Goal: Information Seeking & Learning: Learn about a topic

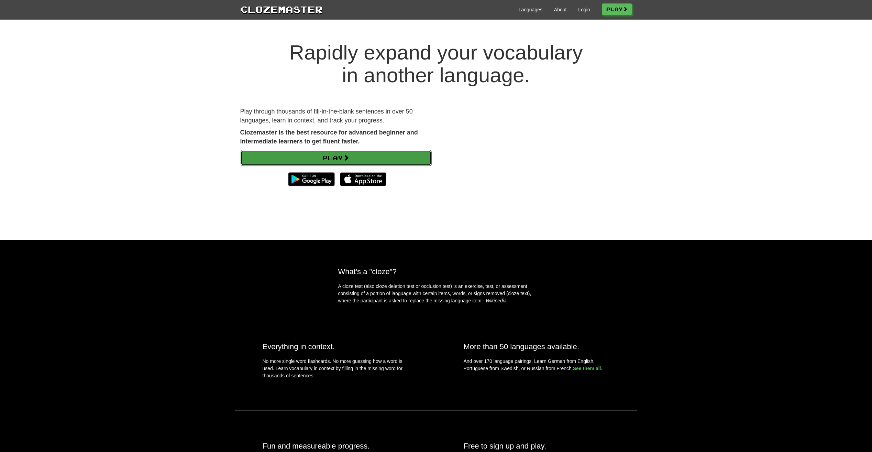
click at [347, 157] on span at bounding box center [346, 157] width 6 height 6
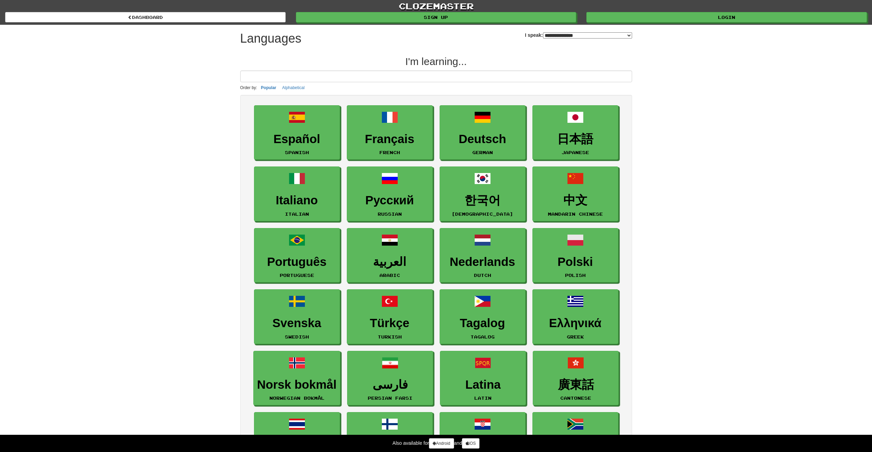
select select "*******"
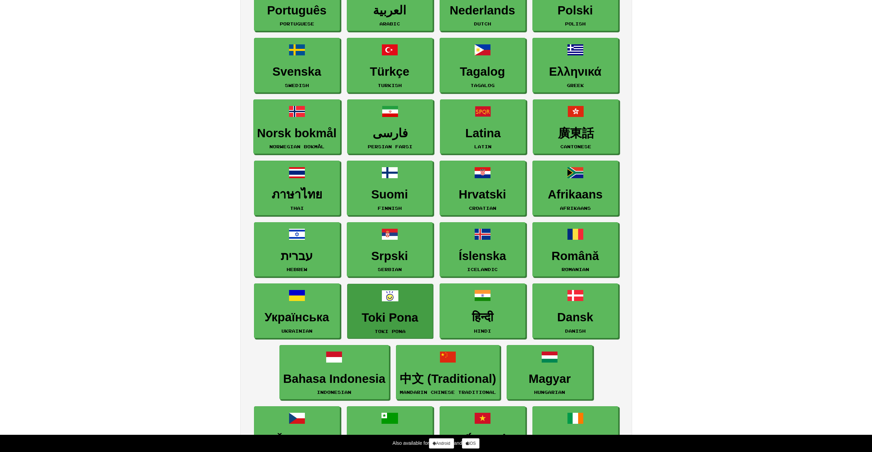
scroll to position [241, 0]
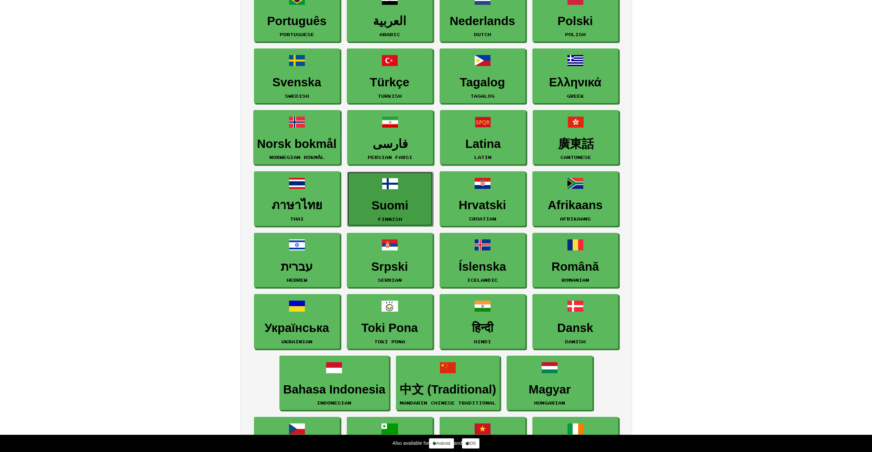
click at [392, 207] on h3 "Suomi" at bounding box center [390, 205] width 78 height 13
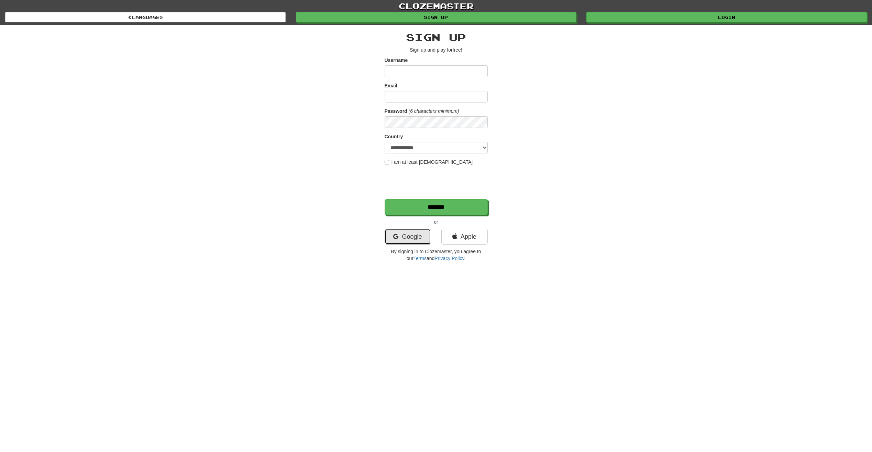
click at [405, 235] on link "Google" at bounding box center [408, 237] width 46 height 16
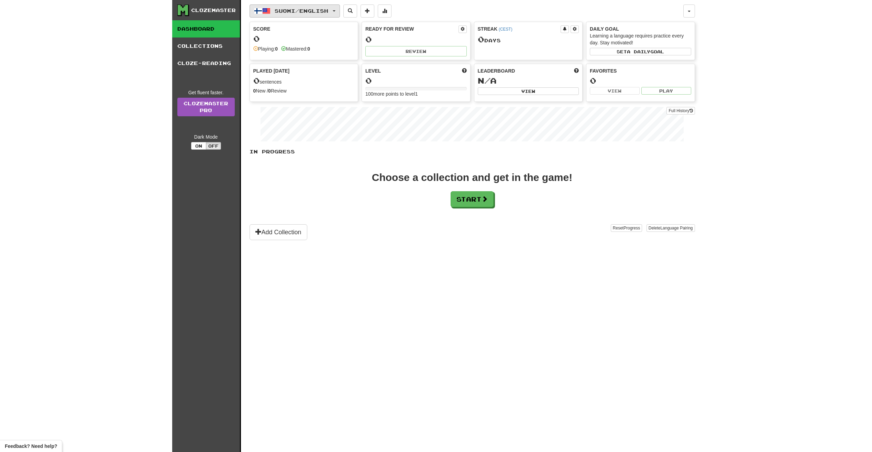
click at [327, 8] on span "Suomi / English" at bounding box center [302, 11] width 54 height 6
click at [321, 53] on link "Language Pairing" at bounding box center [299, 55] width 85 height 10
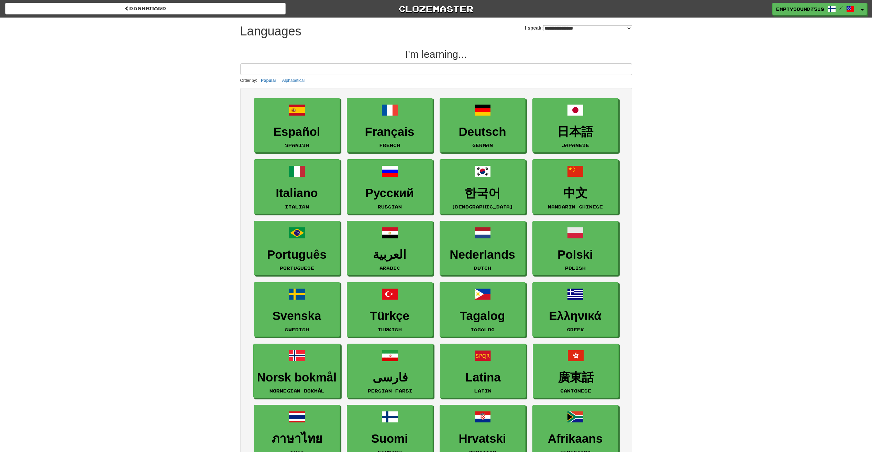
select select "*******"
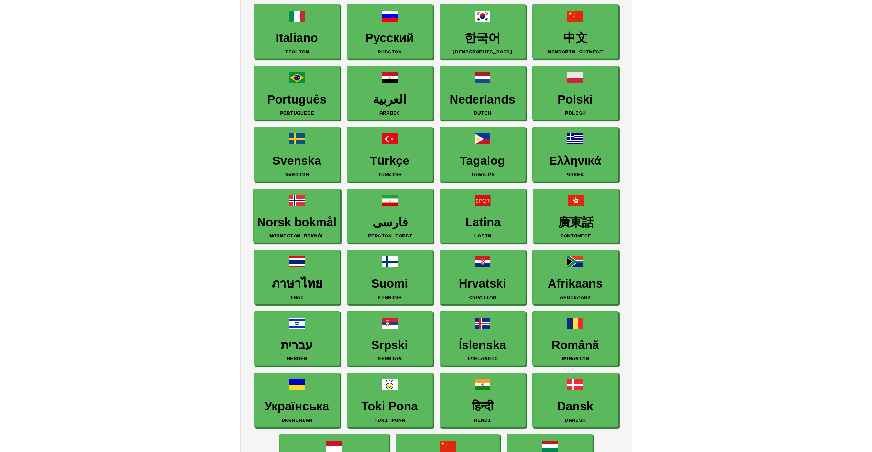
scroll to position [275, 0]
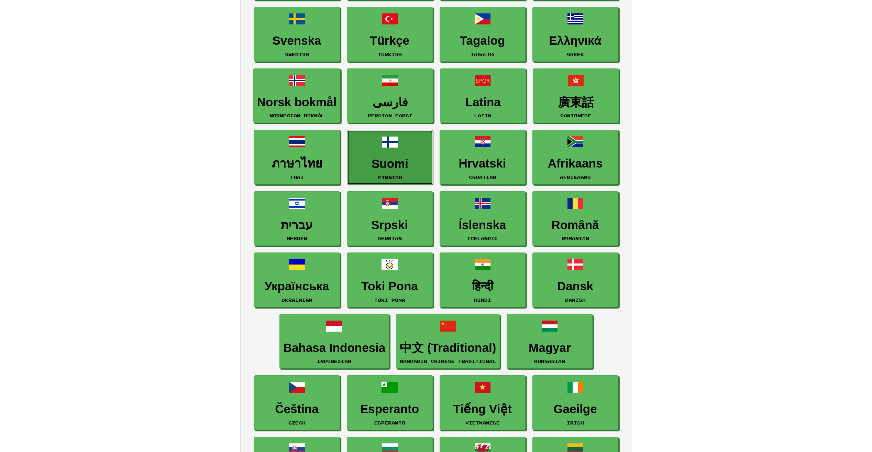
click at [402, 145] on link "Suomi Finnish" at bounding box center [390, 157] width 86 height 55
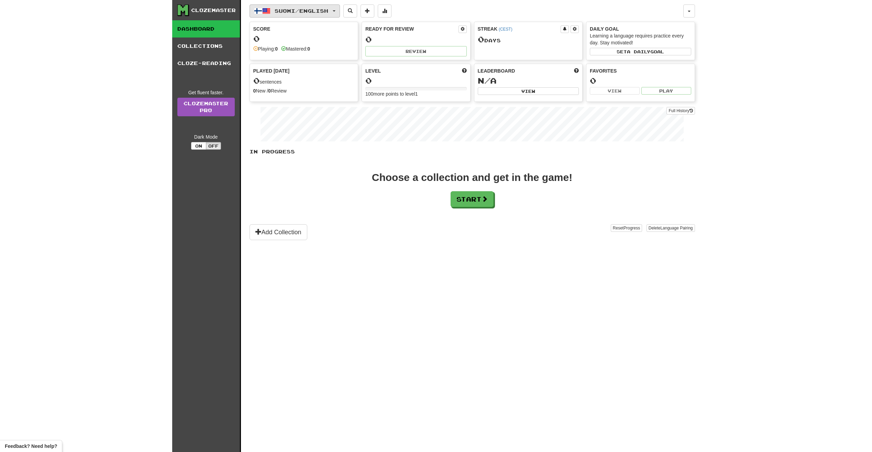
click at [326, 14] on button "Suomi / English" at bounding box center [295, 10] width 90 height 13
click at [310, 57] on link "Language Pairing" at bounding box center [299, 55] width 85 height 10
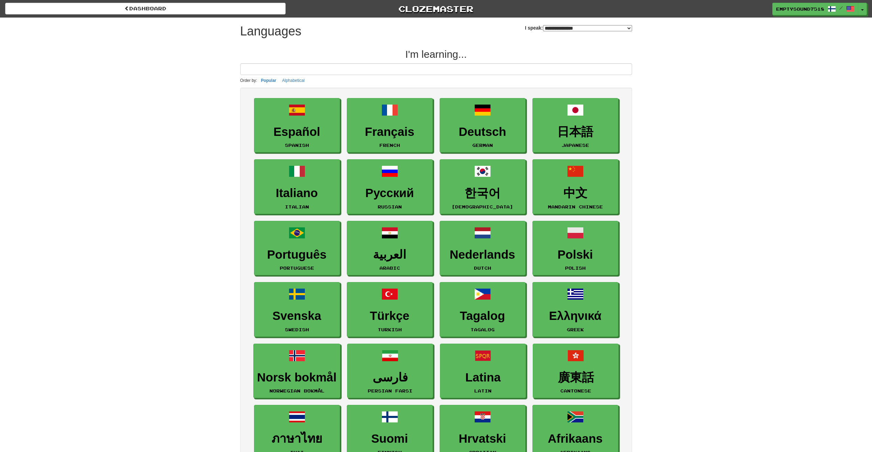
click at [543, 27] on select "**********" at bounding box center [587, 28] width 89 height 6
select select "*******"
click at [543, 25] on select "**********" at bounding box center [587, 28] width 89 height 6
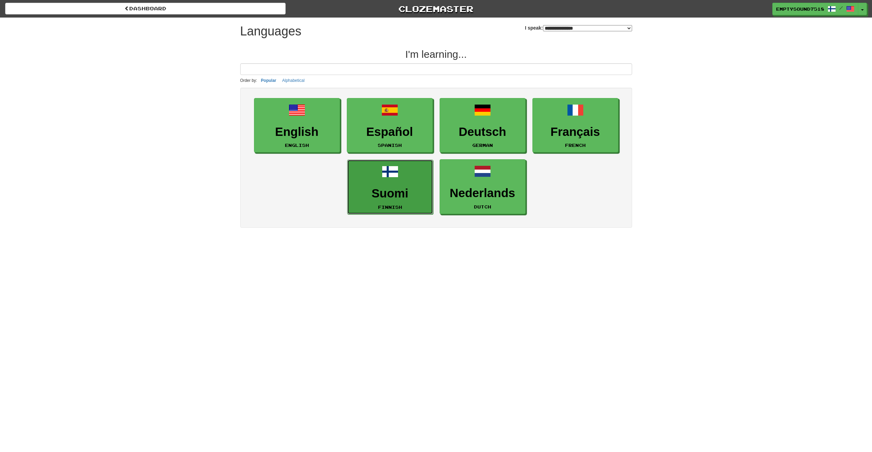
click at [407, 180] on link "Suomi Finnish" at bounding box center [390, 187] width 86 height 55
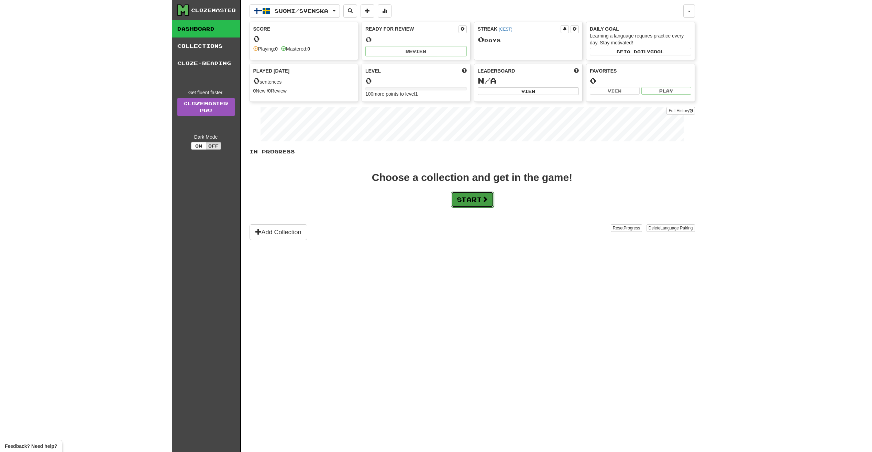
click at [478, 201] on button "Start" at bounding box center [472, 199] width 43 height 16
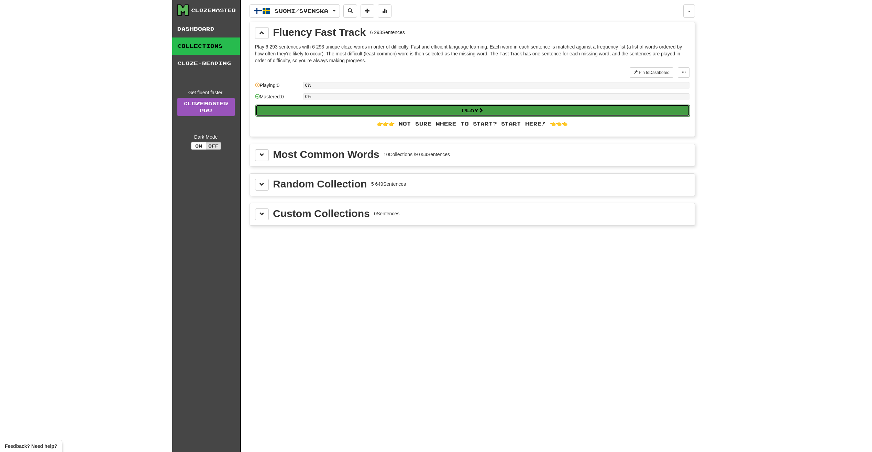
click at [379, 110] on button "Play" at bounding box center [472, 111] width 435 height 12
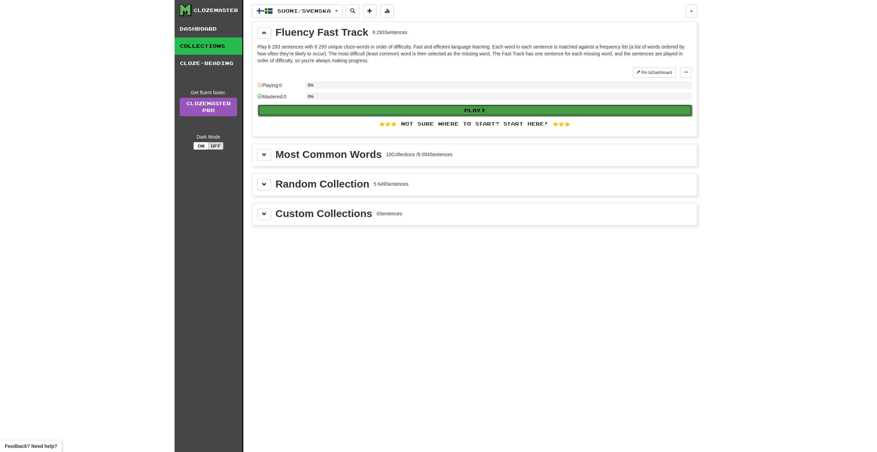
select select "**"
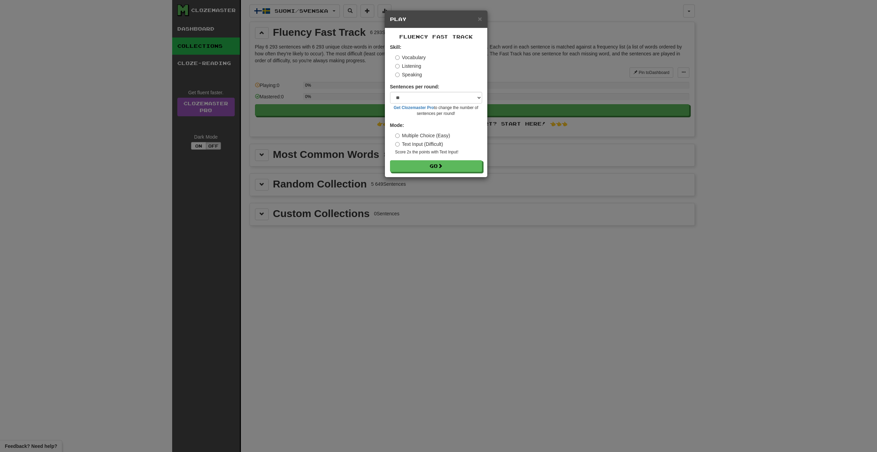
click at [430, 87] on label "Sentences per round:" at bounding box center [415, 86] width 50 height 7
click at [433, 96] on select "* ** ** ** ** ** *** ********" at bounding box center [436, 98] width 92 height 12
click at [432, 96] on select "* ** ** ** ** ** *** ********" at bounding box center [436, 98] width 92 height 12
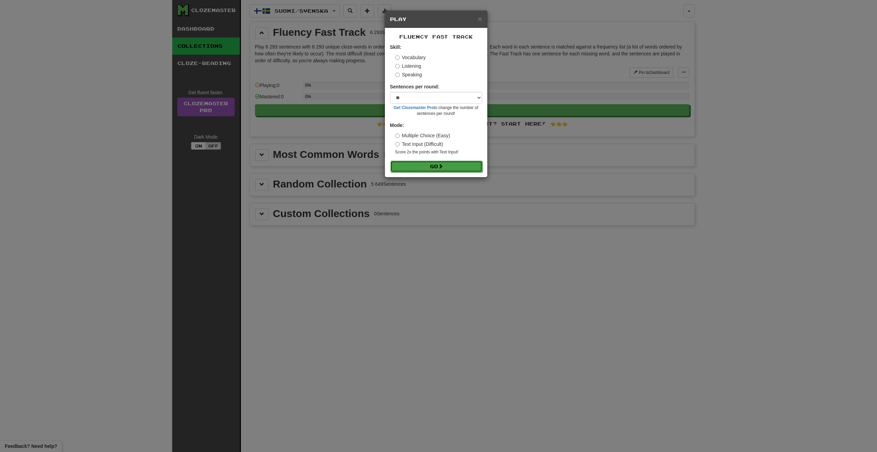
click at [421, 168] on button "Go" at bounding box center [437, 167] width 92 height 12
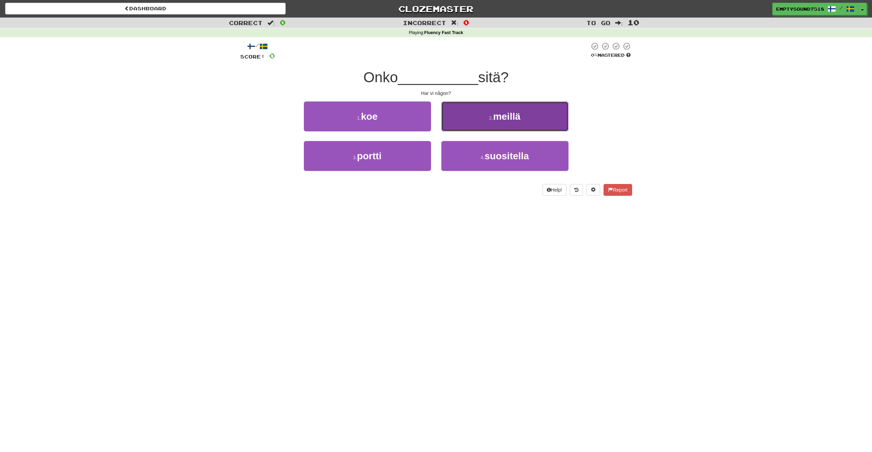
click at [491, 126] on button "2 . meillä" at bounding box center [504, 116] width 127 height 30
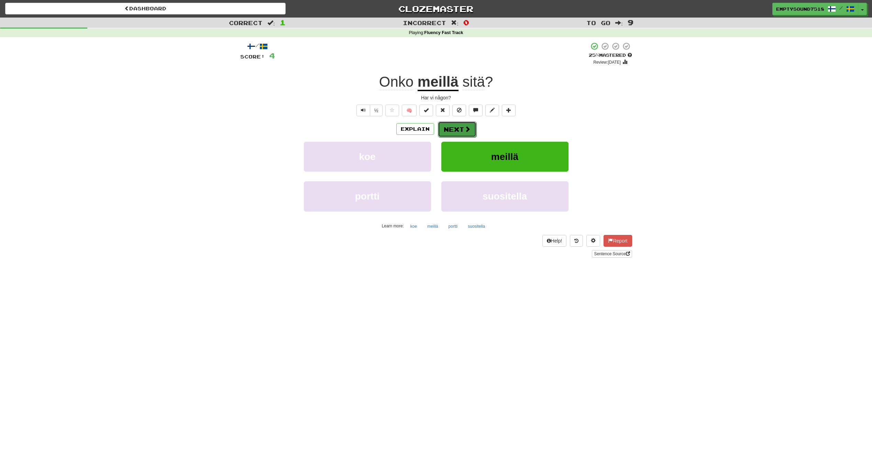
click at [462, 127] on button "Next" at bounding box center [457, 129] width 39 height 16
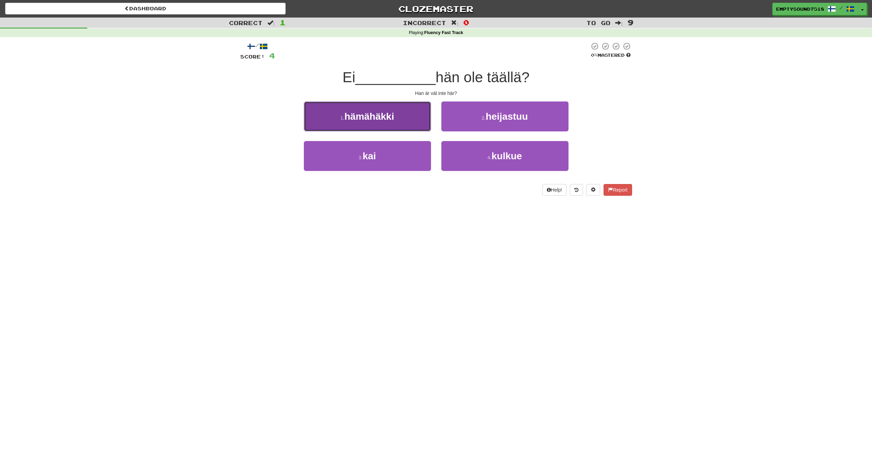
click at [412, 125] on button "1 . hämähäkki" at bounding box center [367, 116] width 127 height 30
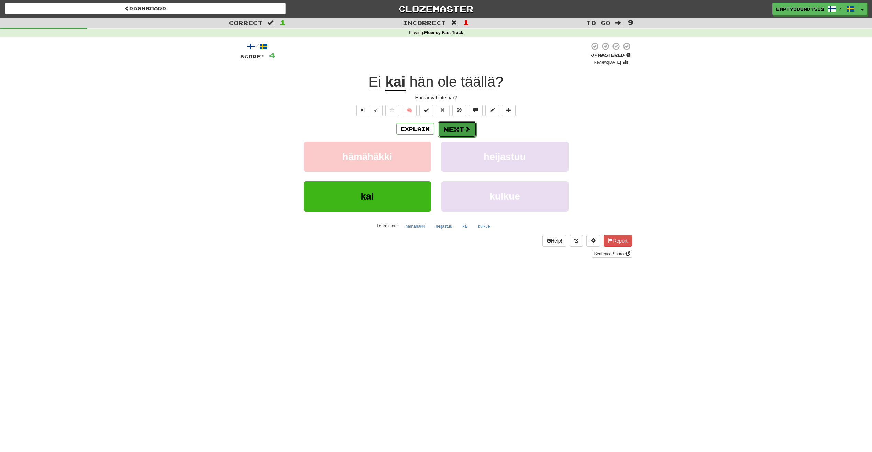
click at [456, 125] on button "Next" at bounding box center [457, 129] width 39 height 16
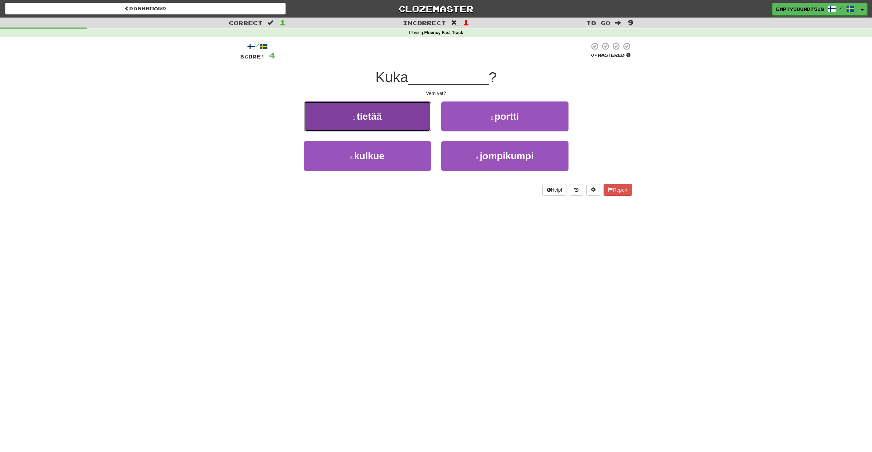
click at [428, 122] on button "1 . tietää" at bounding box center [367, 116] width 127 height 30
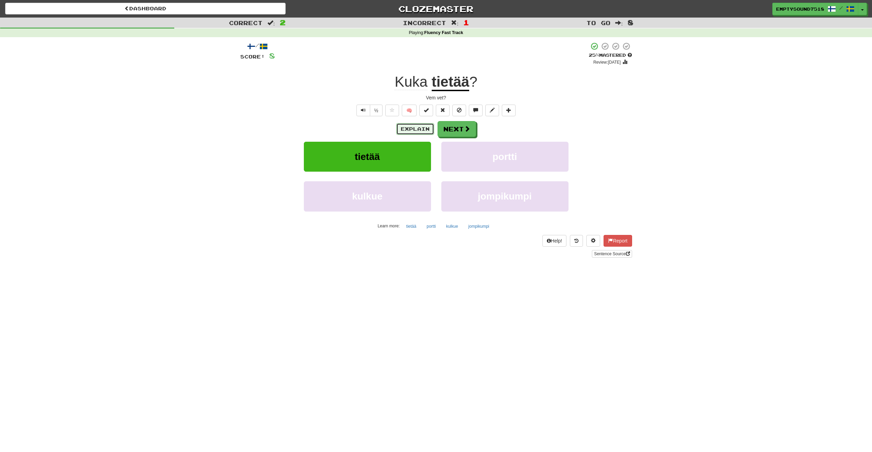
click at [415, 131] on button "Explain" at bounding box center [415, 129] width 38 height 12
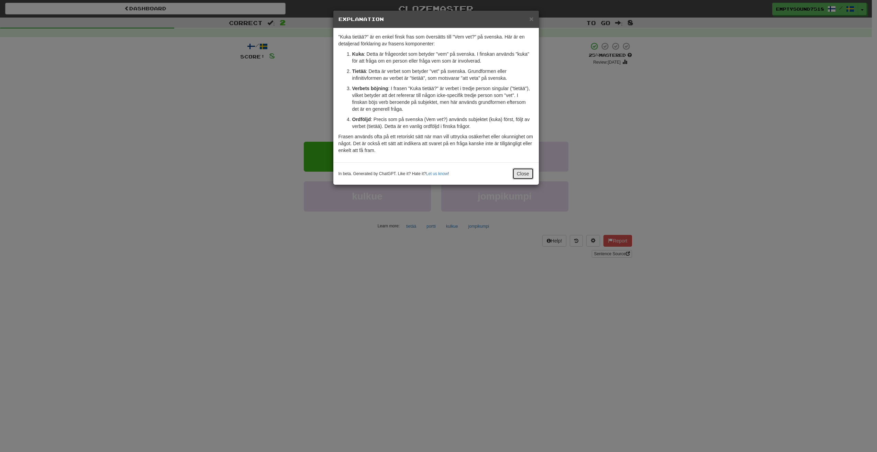
click at [517, 169] on button "Close" at bounding box center [523, 174] width 21 height 12
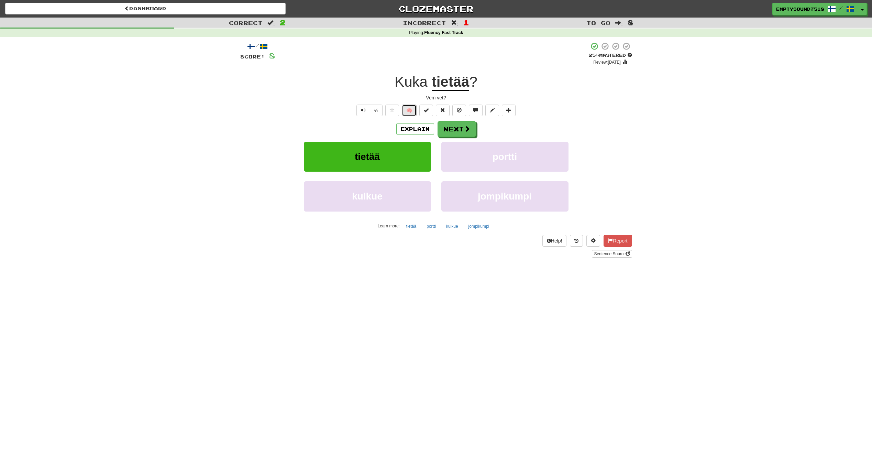
click at [409, 107] on button "🧠" at bounding box center [409, 111] width 15 height 12
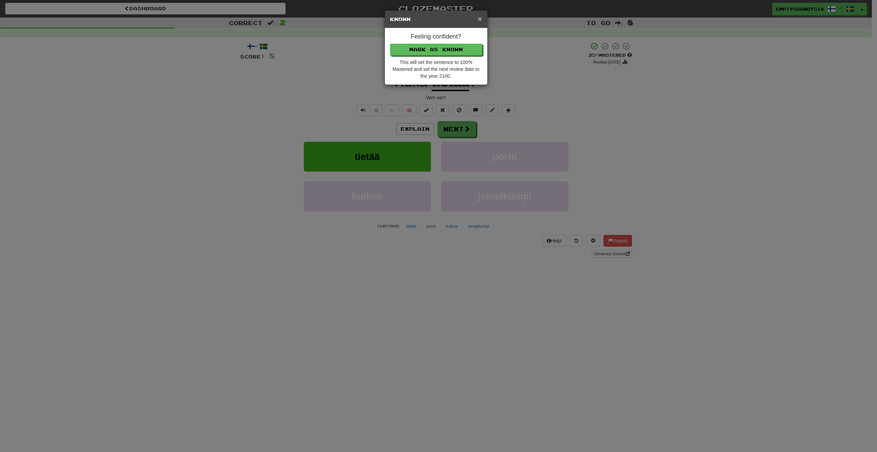
click at [482, 20] on span "×" at bounding box center [480, 19] width 4 height 8
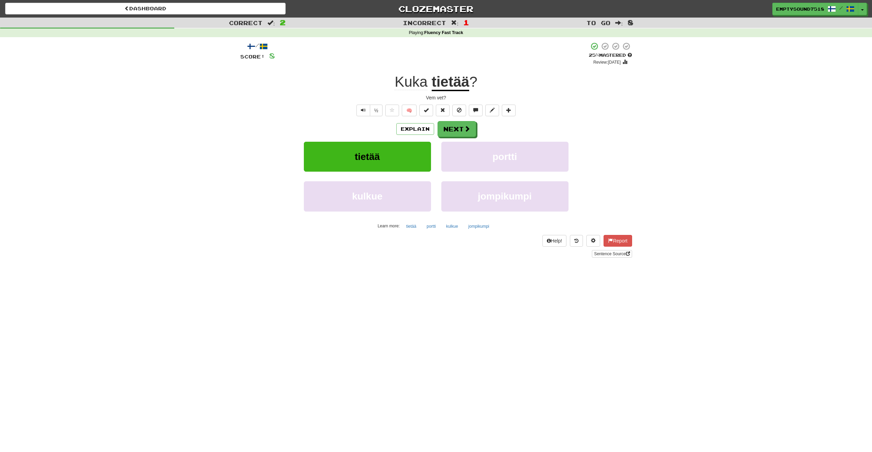
click at [416, 120] on div "/ Score: 8 + 4 25 % Mastered Review: 2025-08-20 Kuka tietää ? Vem vet? ½ 🧠 Expl…" at bounding box center [436, 150] width 392 height 216
click at [416, 126] on button "Explain" at bounding box center [415, 129] width 38 height 12
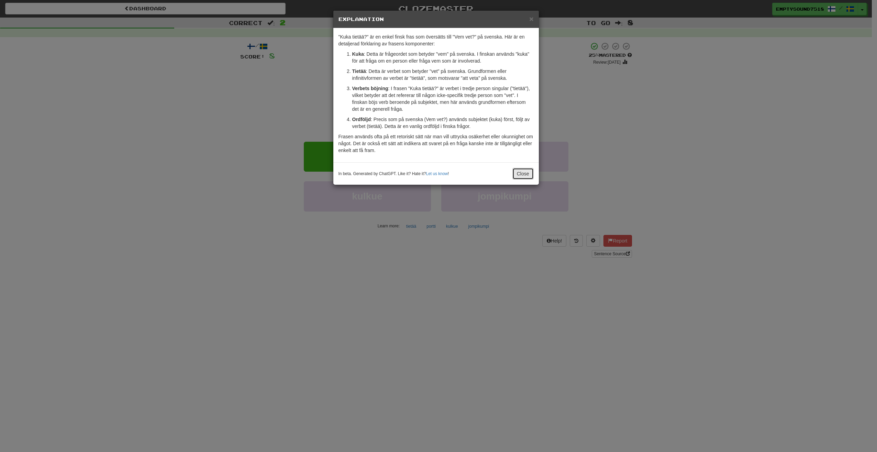
click at [523, 173] on button "Close" at bounding box center [523, 174] width 21 height 12
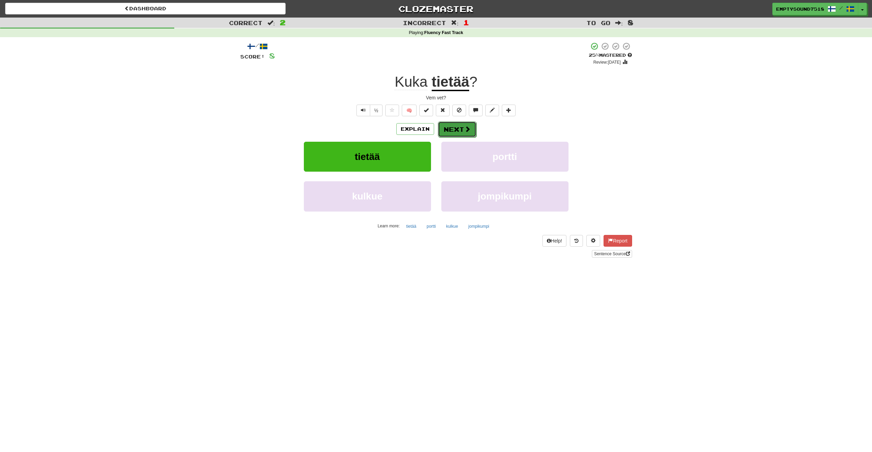
click at [462, 133] on button "Next" at bounding box center [457, 129] width 39 height 16
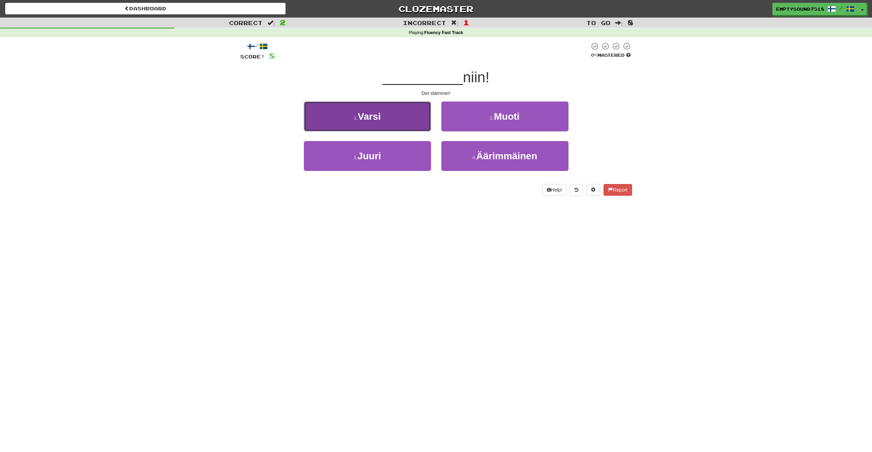
click at [410, 127] on button "1 . Varsi" at bounding box center [367, 116] width 127 height 30
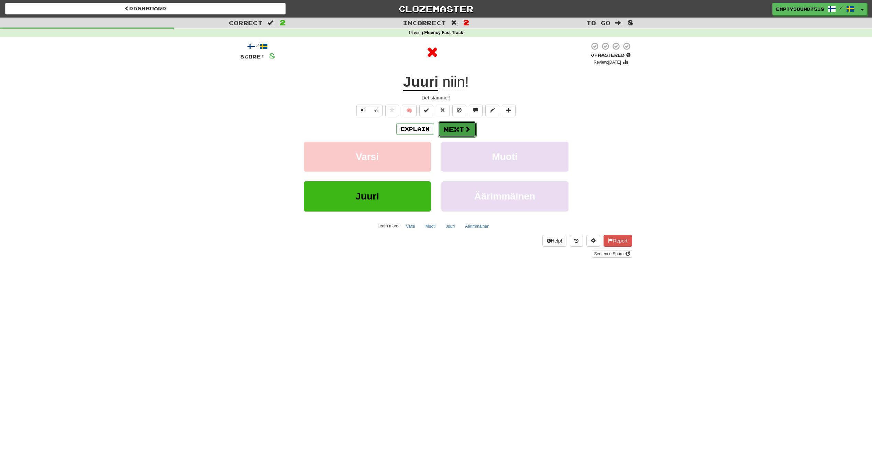
click at [457, 134] on button "Next" at bounding box center [457, 129] width 39 height 16
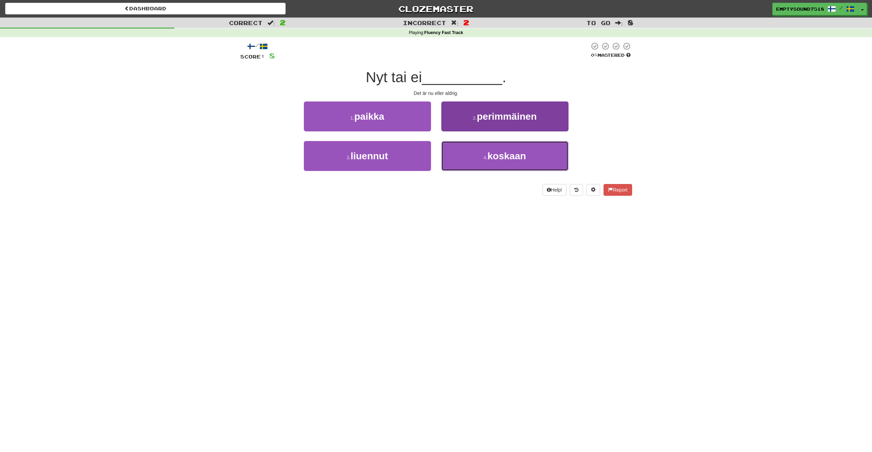
click at [463, 151] on button "4 . koskaan" at bounding box center [504, 156] width 127 height 30
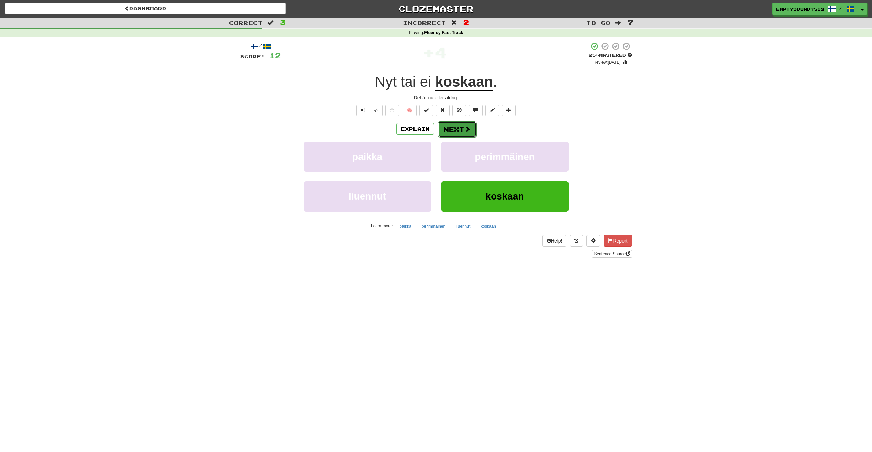
click at [456, 131] on button "Next" at bounding box center [457, 129] width 39 height 16
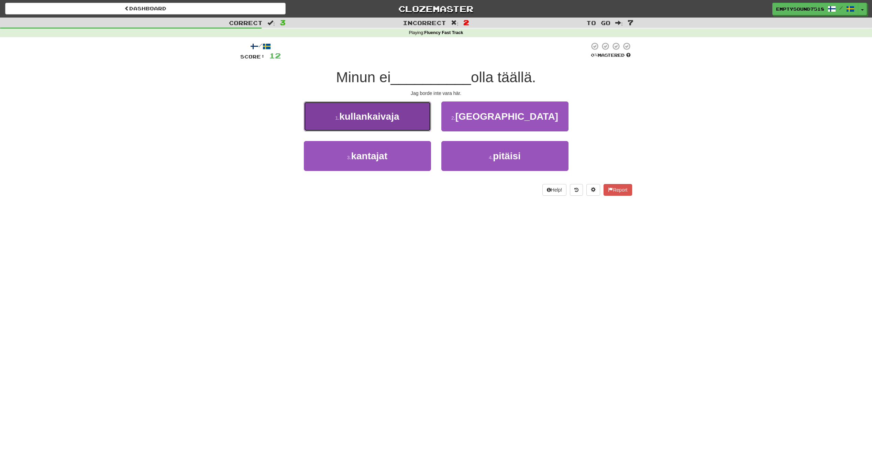
click at [420, 128] on button "1 . kullankaivaja" at bounding box center [367, 116] width 127 height 30
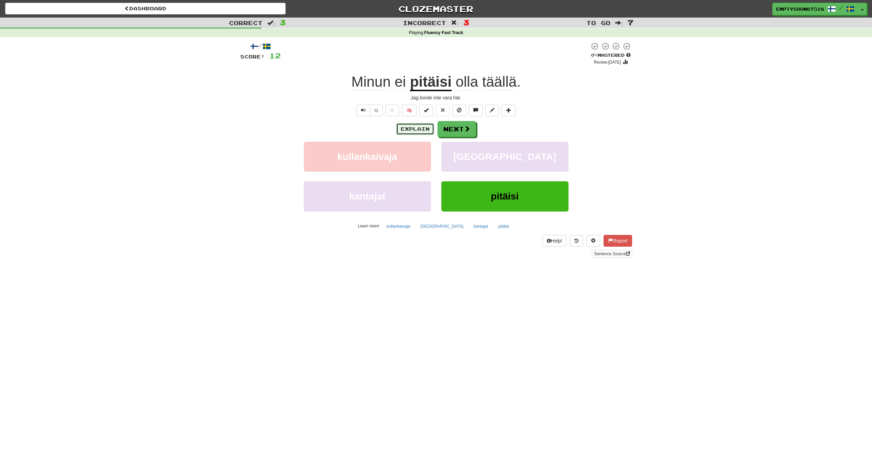
click at [413, 127] on button "Explain" at bounding box center [415, 129] width 38 height 12
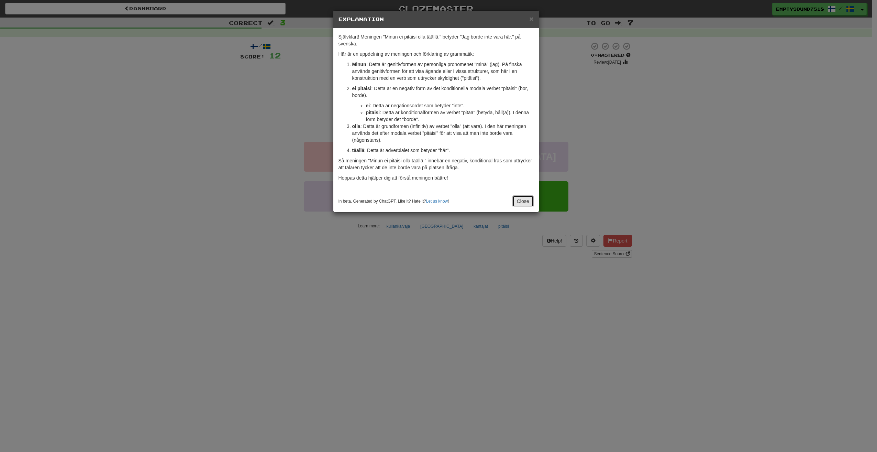
click at [519, 201] on button "Close" at bounding box center [523, 201] width 21 height 12
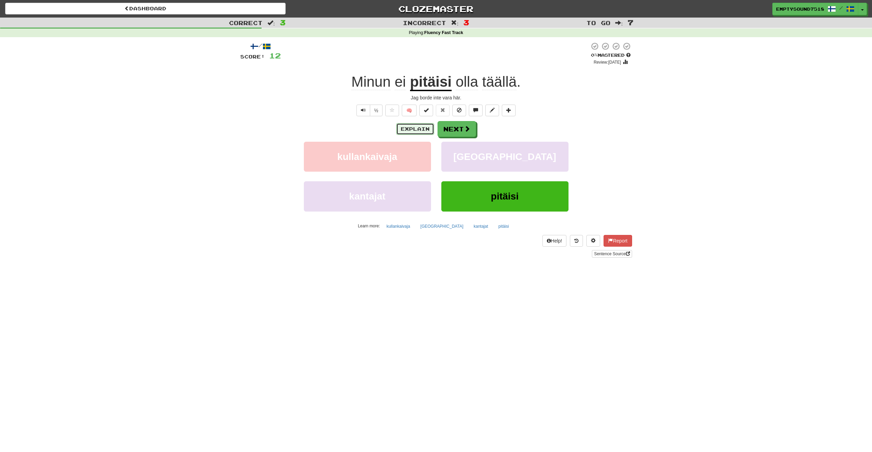
click at [420, 129] on button "Explain" at bounding box center [415, 129] width 38 height 12
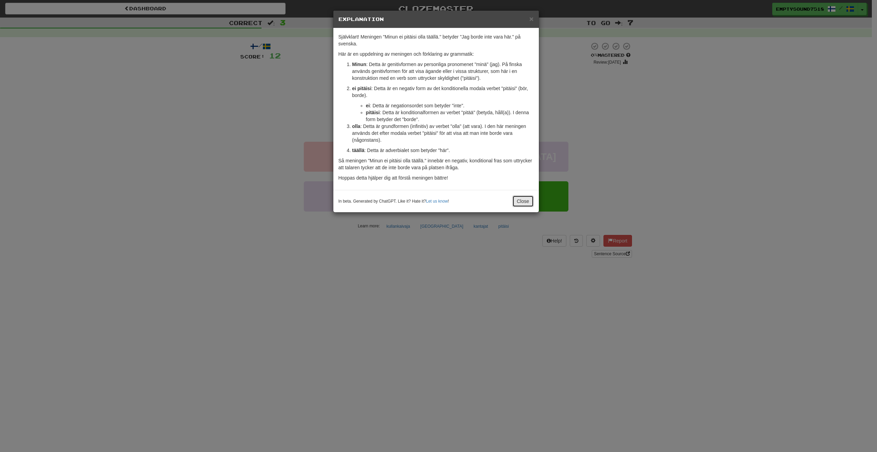
click at [518, 197] on button "Close" at bounding box center [523, 201] width 21 height 12
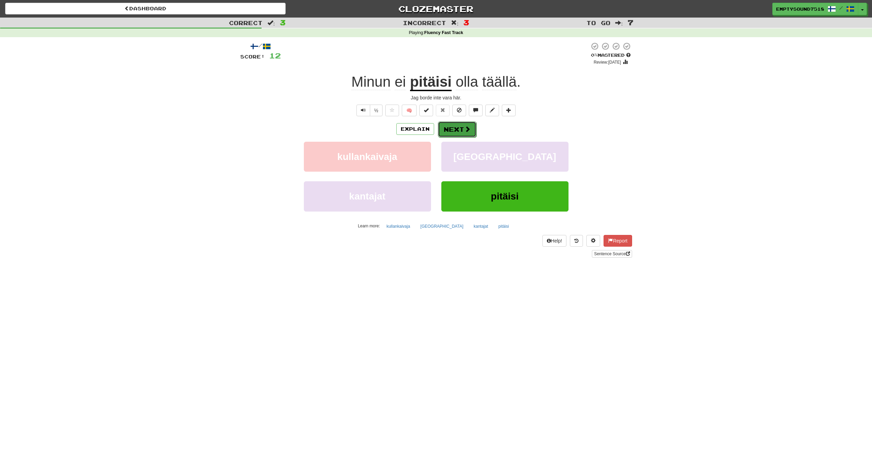
click at [468, 131] on span at bounding box center [467, 129] width 6 height 6
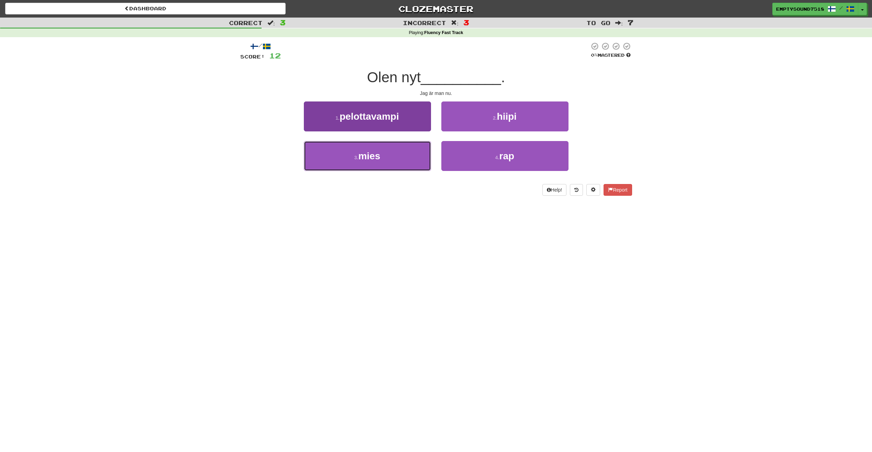
click at [410, 156] on button "3 . mies" at bounding box center [367, 156] width 127 height 30
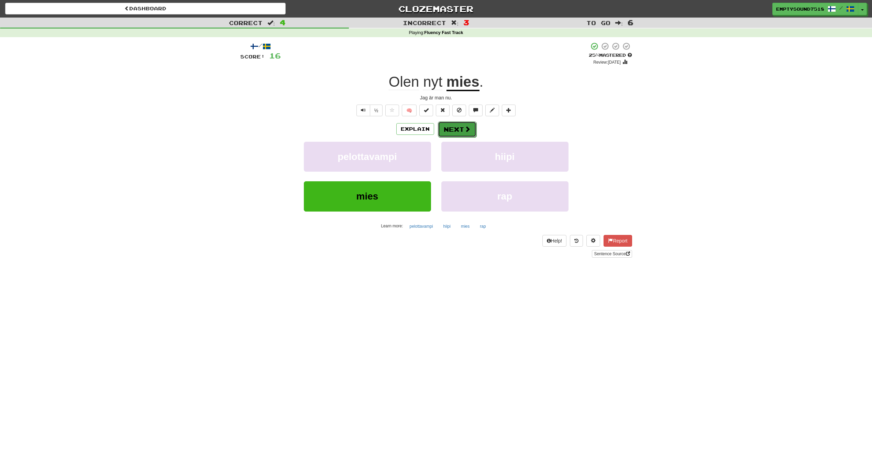
click at [457, 131] on button "Next" at bounding box center [457, 129] width 39 height 16
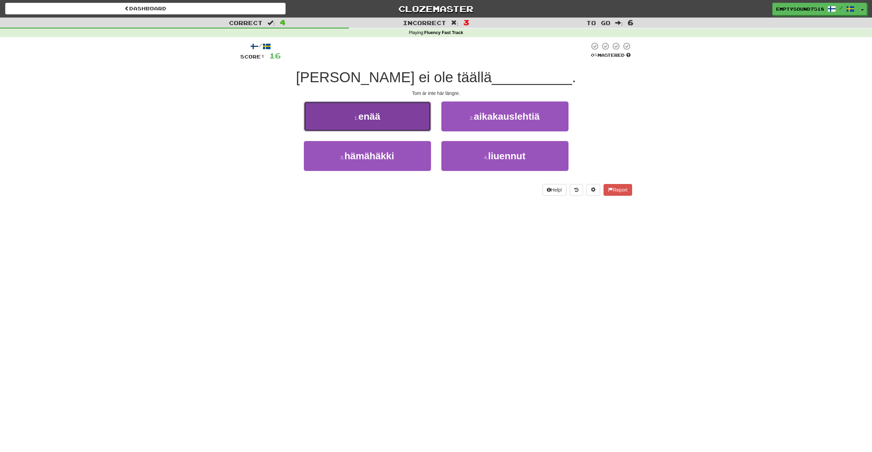
click at [416, 125] on button "1 . enää" at bounding box center [367, 116] width 127 height 30
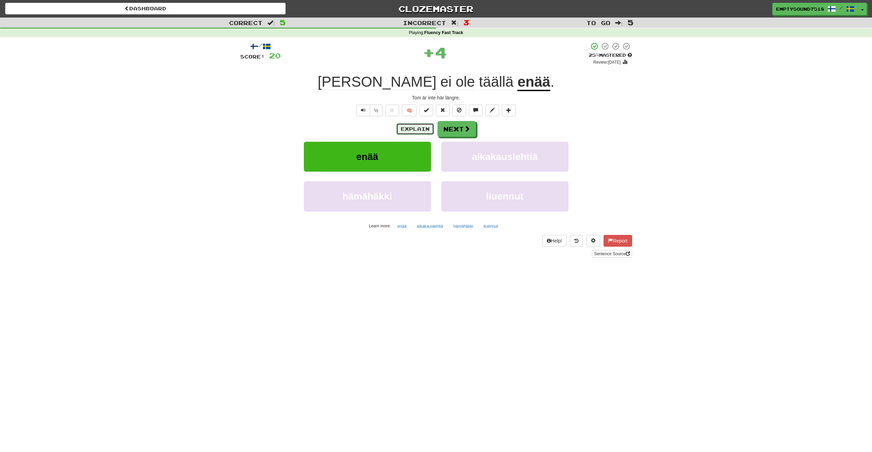
click at [420, 125] on button "Explain" at bounding box center [415, 129] width 38 height 12
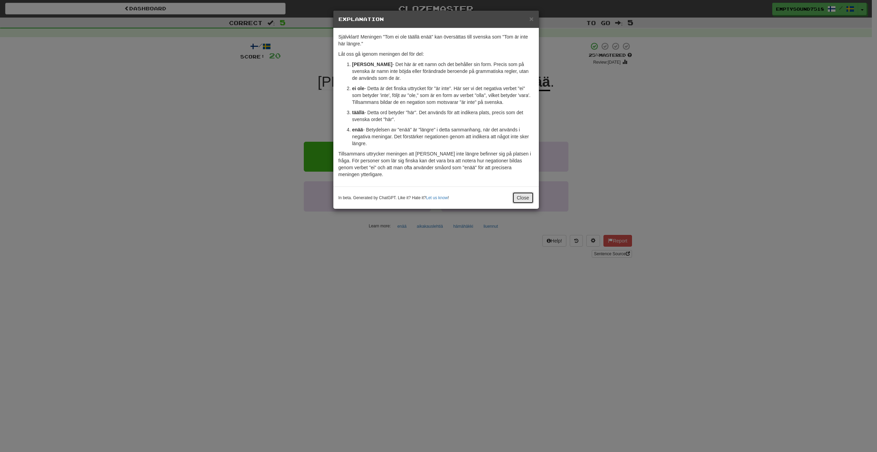
click at [516, 192] on button "Close" at bounding box center [523, 198] width 21 height 12
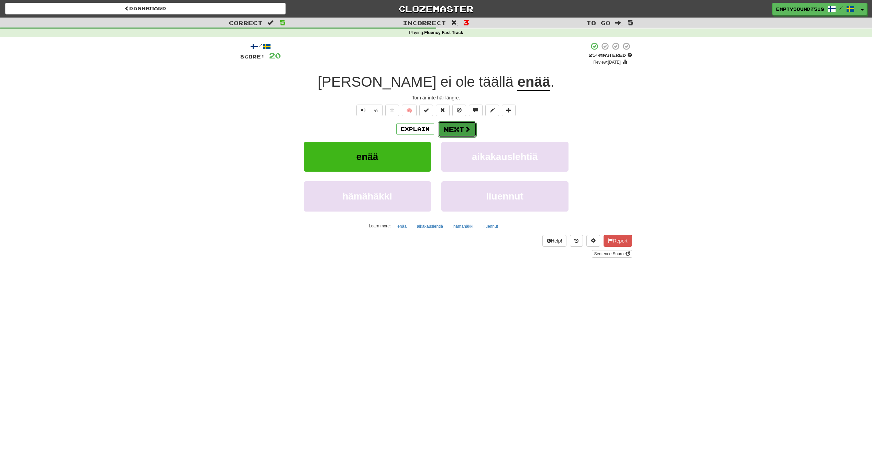
click at [456, 124] on button "Next" at bounding box center [457, 129] width 39 height 16
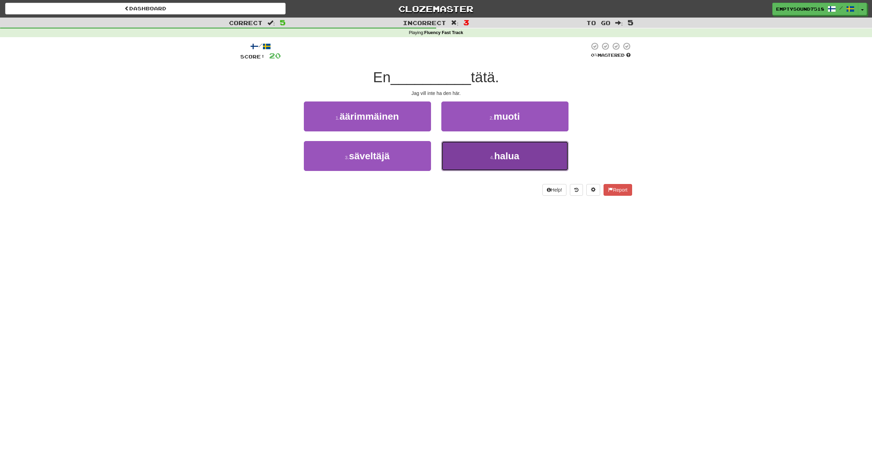
click at [480, 160] on button "4 . halua" at bounding box center [504, 156] width 127 height 30
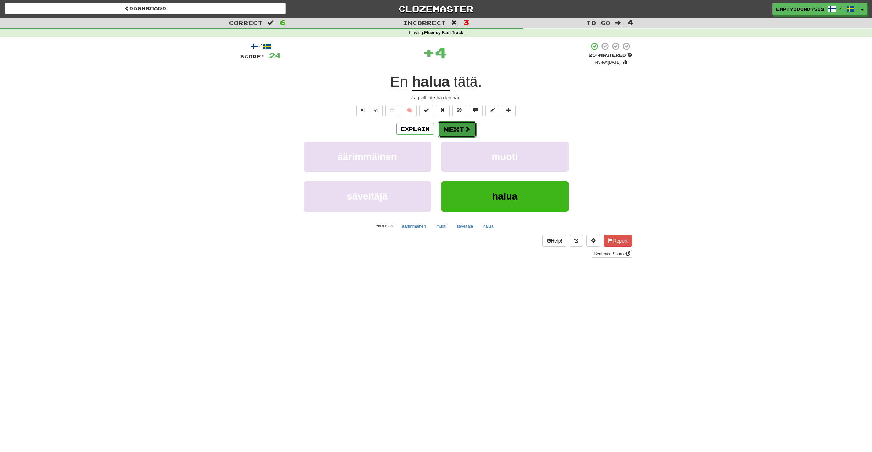
click at [464, 131] on span at bounding box center [467, 129] width 6 height 6
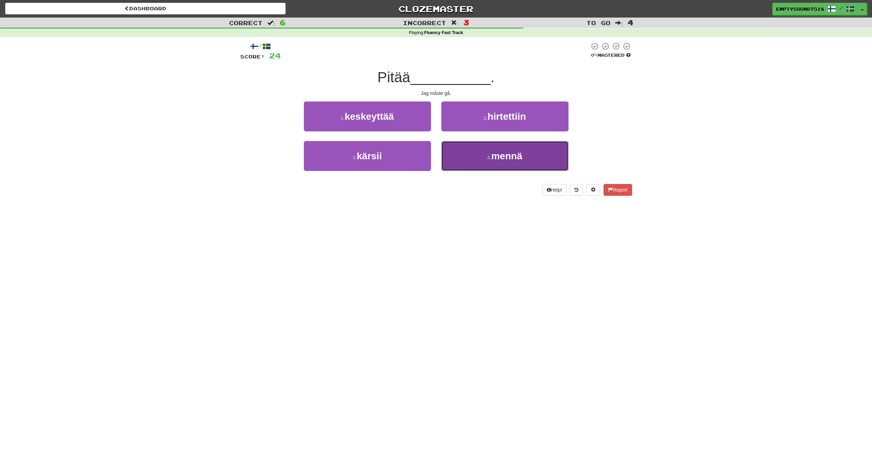
click at [453, 152] on button "4 . mennä" at bounding box center [504, 156] width 127 height 30
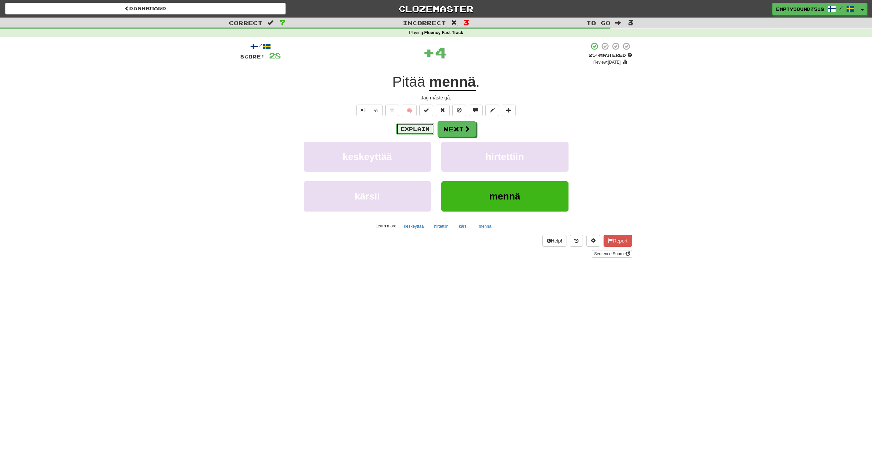
click at [411, 127] on button "Explain" at bounding box center [415, 129] width 38 height 12
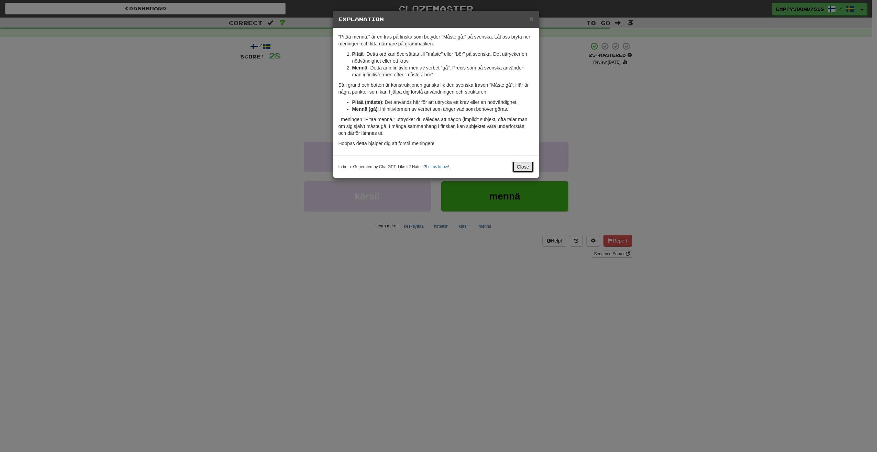
click at [524, 163] on button "Close" at bounding box center [523, 167] width 21 height 12
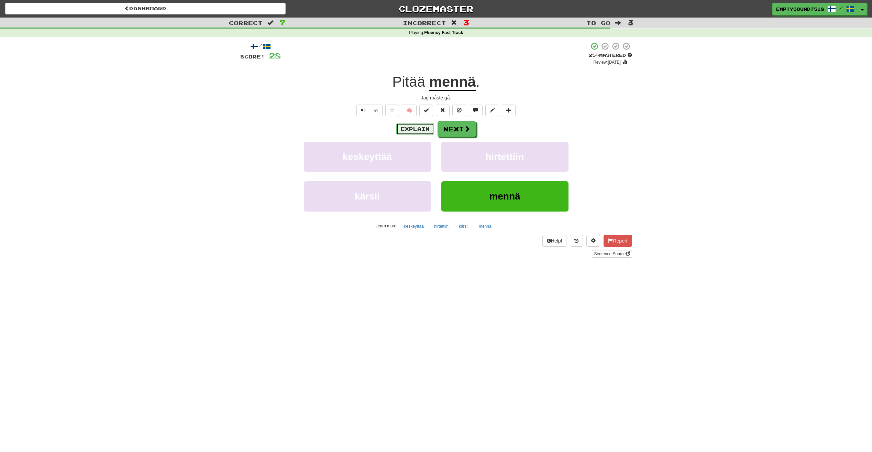
click at [420, 128] on button "Explain" at bounding box center [415, 129] width 38 height 12
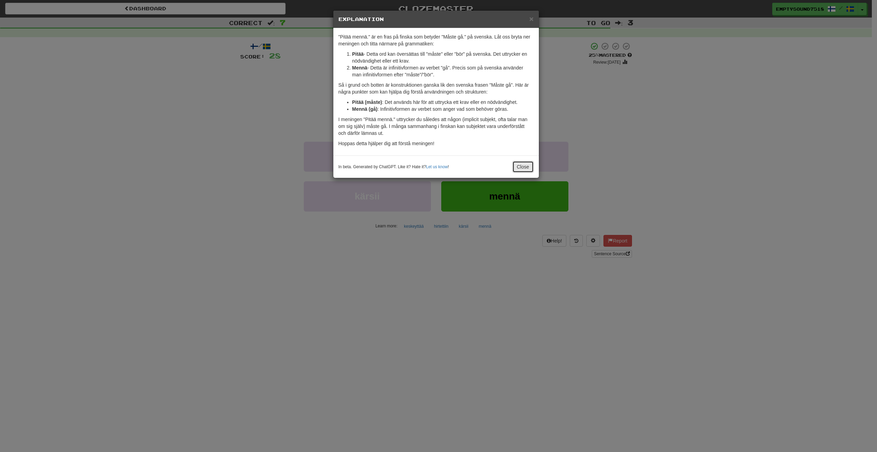
click at [515, 164] on button "Close" at bounding box center [523, 167] width 21 height 12
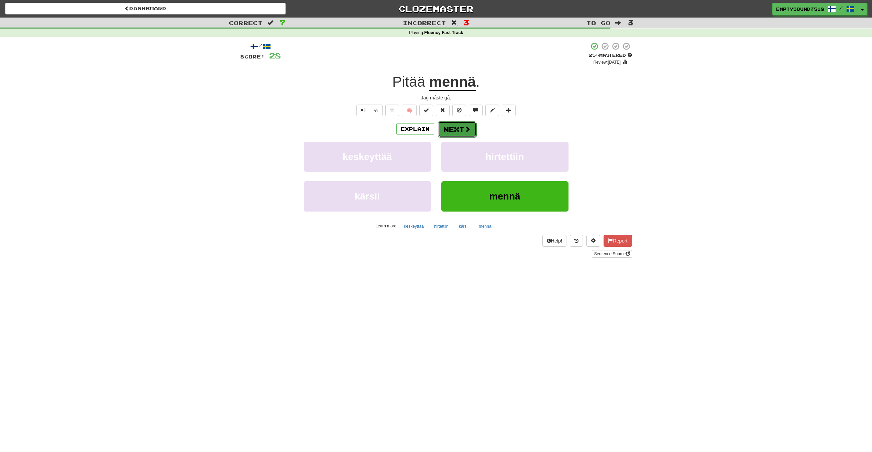
click at [466, 131] on span at bounding box center [467, 129] width 6 height 6
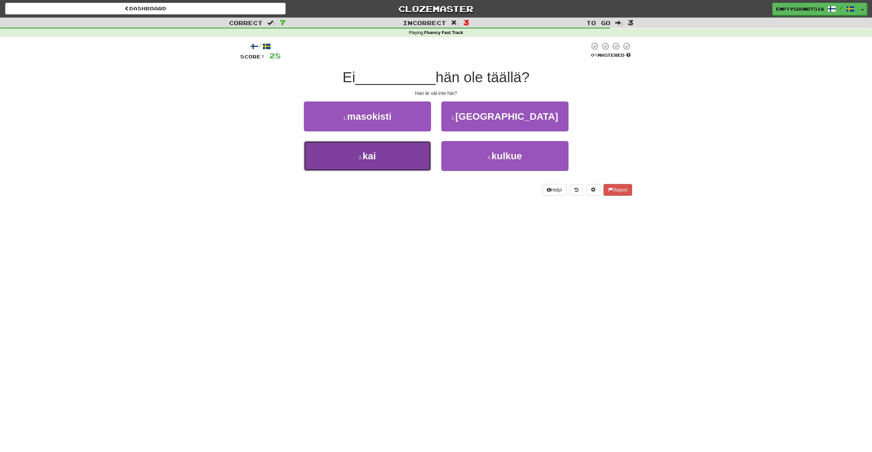
click at [391, 149] on button "3 . kai" at bounding box center [367, 156] width 127 height 30
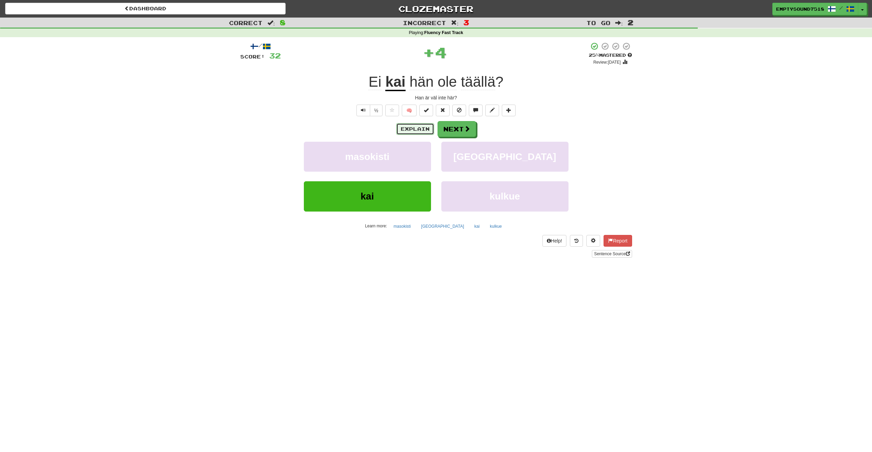
click at [425, 128] on button "Explain" at bounding box center [415, 129] width 38 height 12
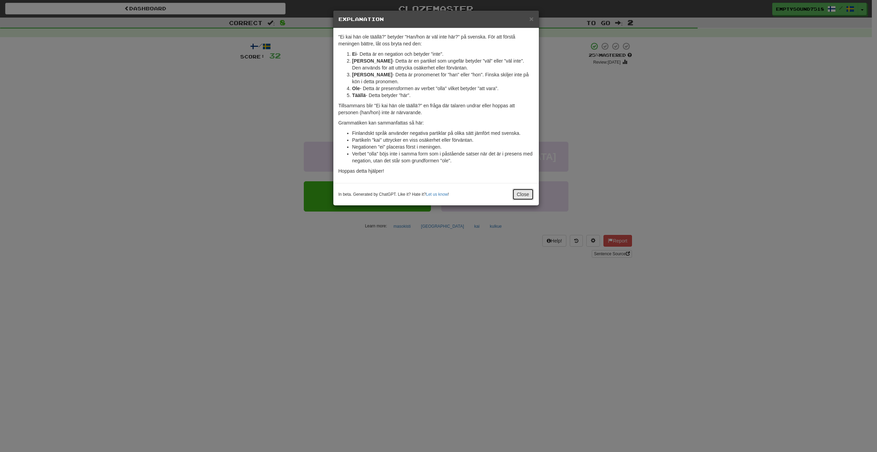
click at [523, 190] on button "Close" at bounding box center [523, 194] width 21 height 12
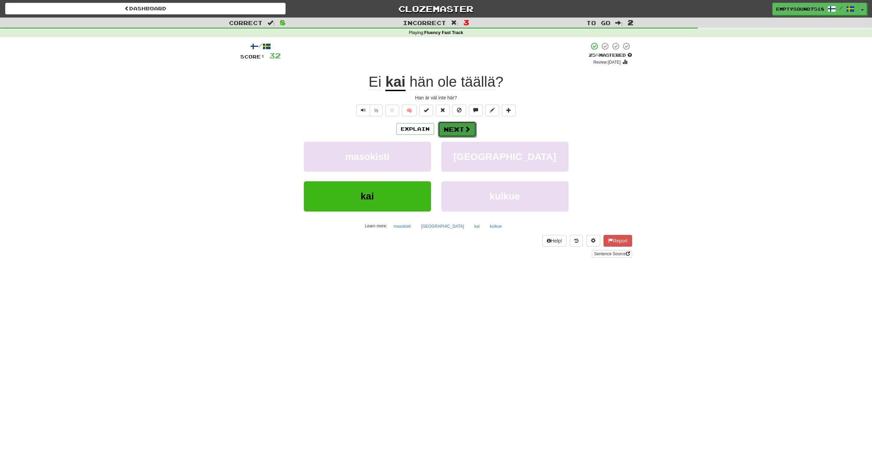
click at [464, 127] on span at bounding box center [467, 129] width 6 height 6
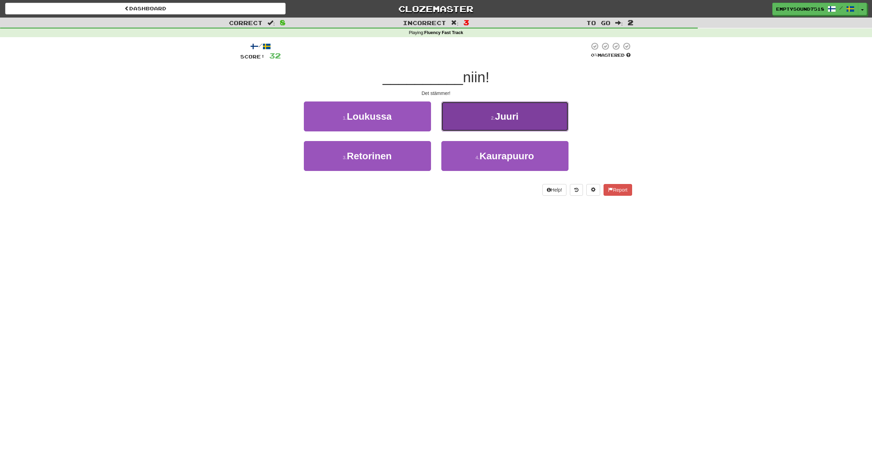
click at [496, 126] on button "2 . Juuri" at bounding box center [504, 116] width 127 height 30
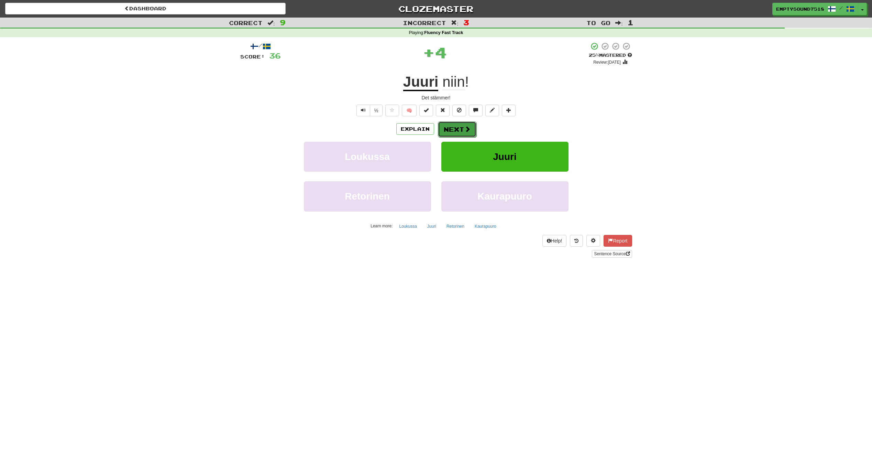
click at [468, 128] on span at bounding box center [467, 129] width 6 height 6
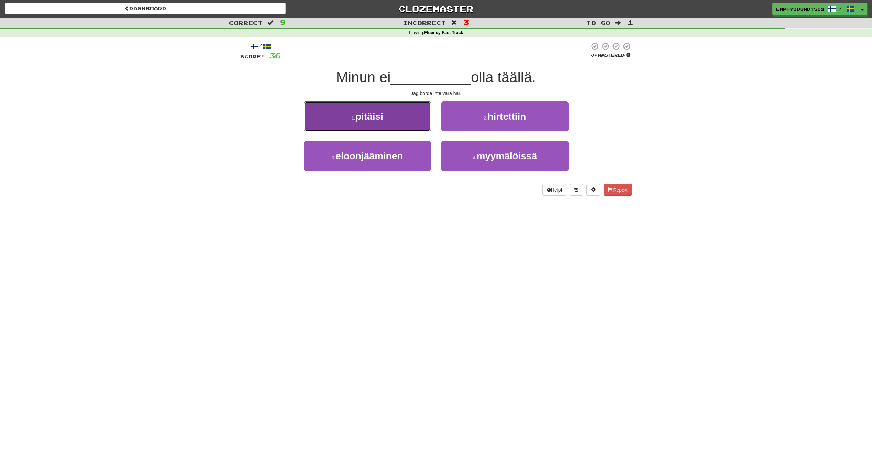
click at [402, 124] on button "1 . pitäisi" at bounding box center [367, 116] width 127 height 30
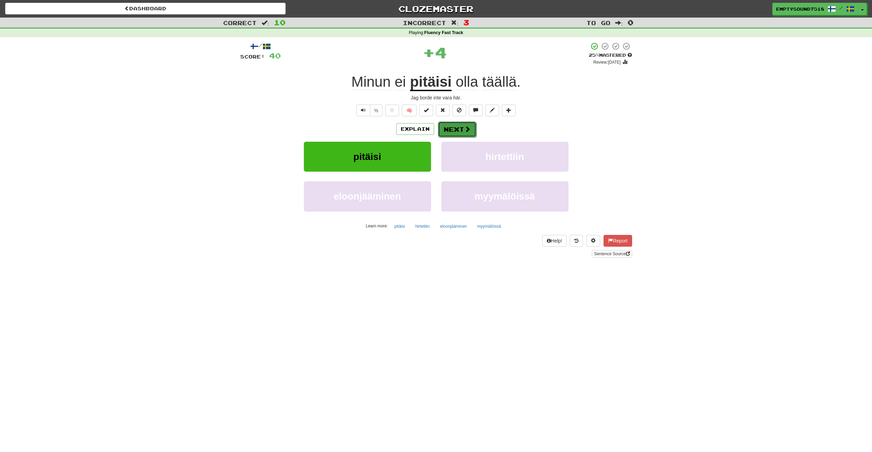
click at [465, 130] on span at bounding box center [467, 129] width 6 height 6
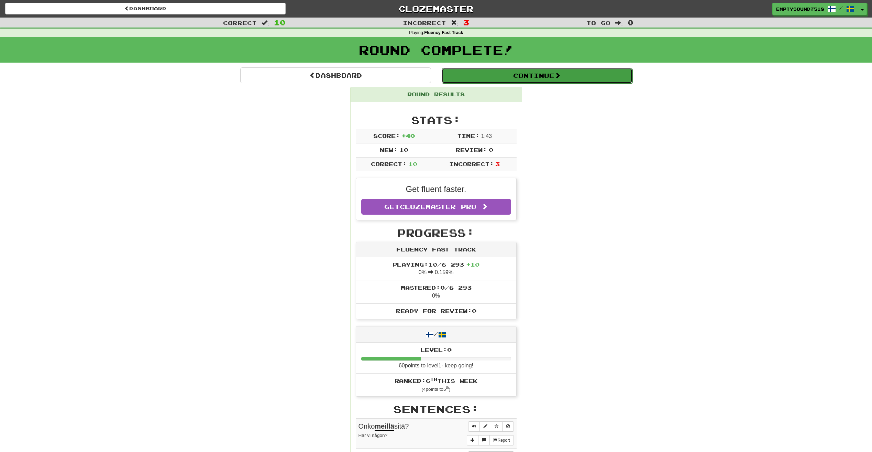
click at [501, 77] on button "Continue" at bounding box center [537, 76] width 191 height 16
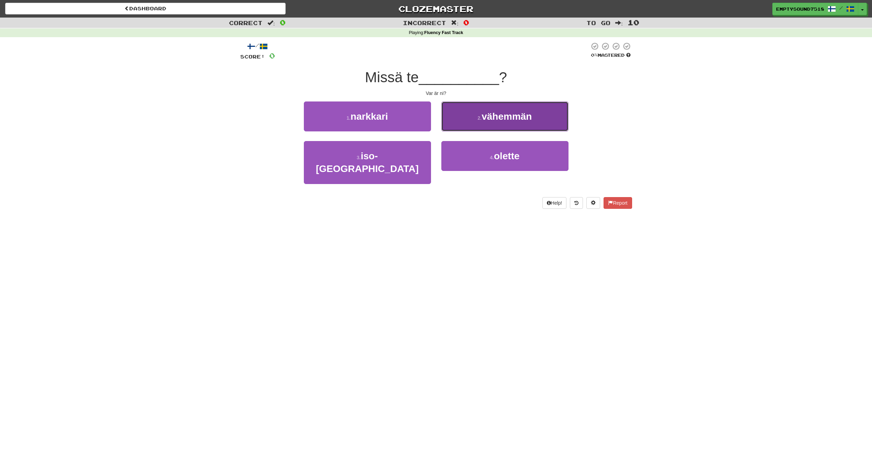
click at [509, 128] on button "2 . vähemmän" at bounding box center [504, 116] width 127 height 30
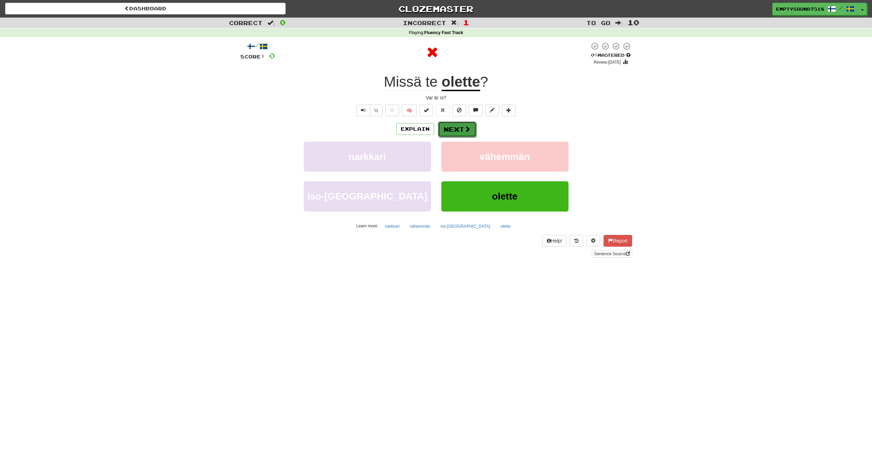
click at [464, 126] on span at bounding box center [467, 129] width 6 height 6
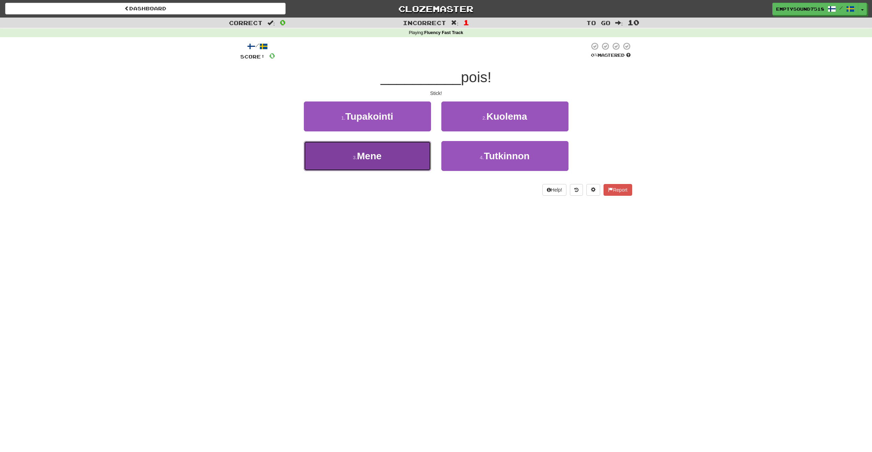
click at [420, 147] on button "3 . Mene" at bounding box center [367, 156] width 127 height 30
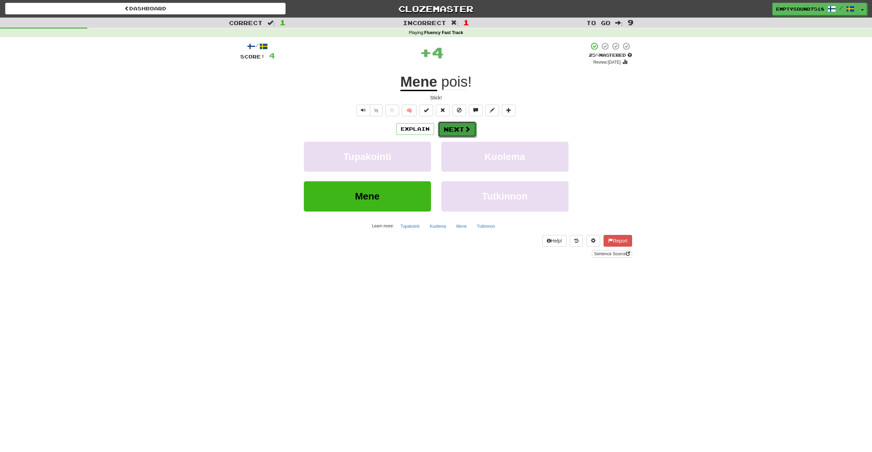
click at [459, 125] on button "Next" at bounding box center [457, 129] width 39 height 16
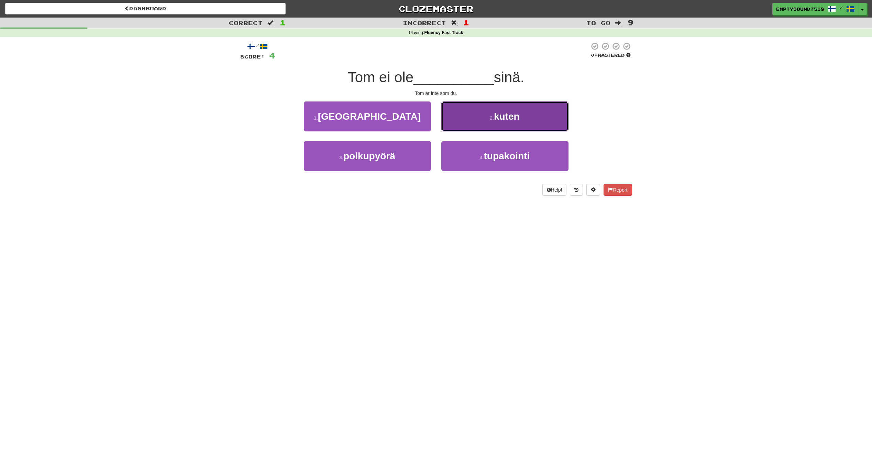
click at [478, 117] on button "2 . kuten" at bounding box center [504, 116] width 127 height 30
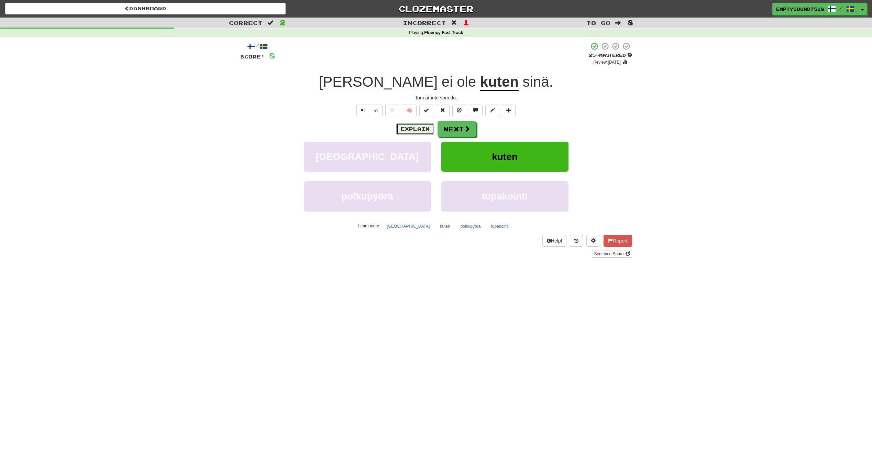
click at [426, 134] on button "Explain" at bounding box center [415, 129] width 38 height 12
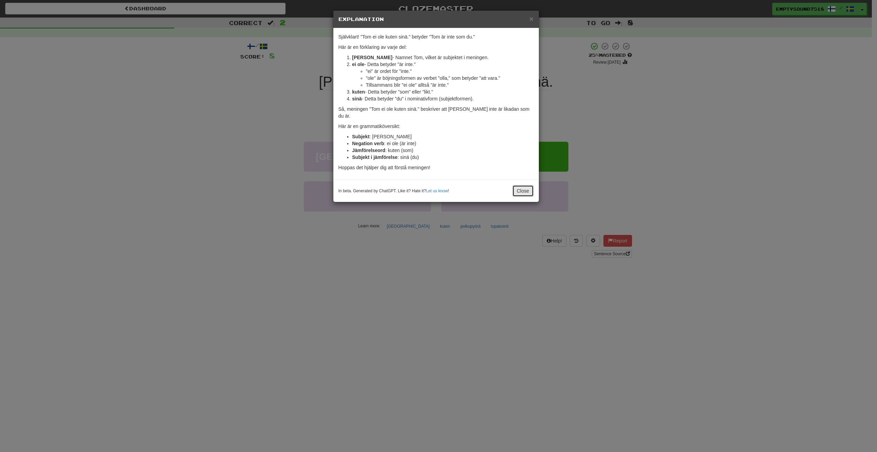
click at [519, 185] on button "Close" at bounding box center [523, 191] width 21 height 12
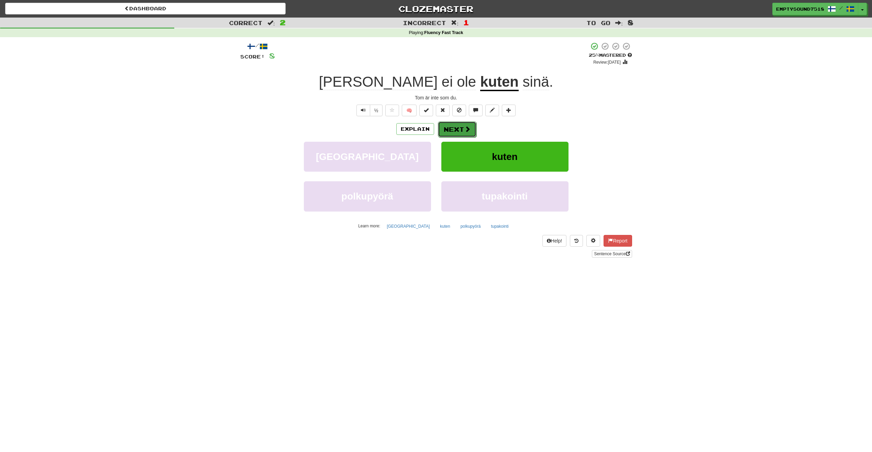
click at [465, 127] on span at bounding box center [467, 129] width 6 height 6
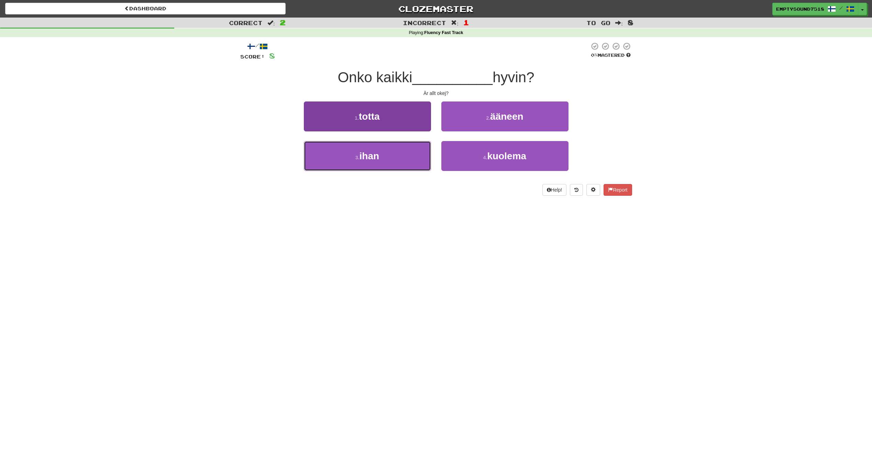
click at [403, 149] on button "3 . ihan" at bounding box center [367, 156] width 127 height 30
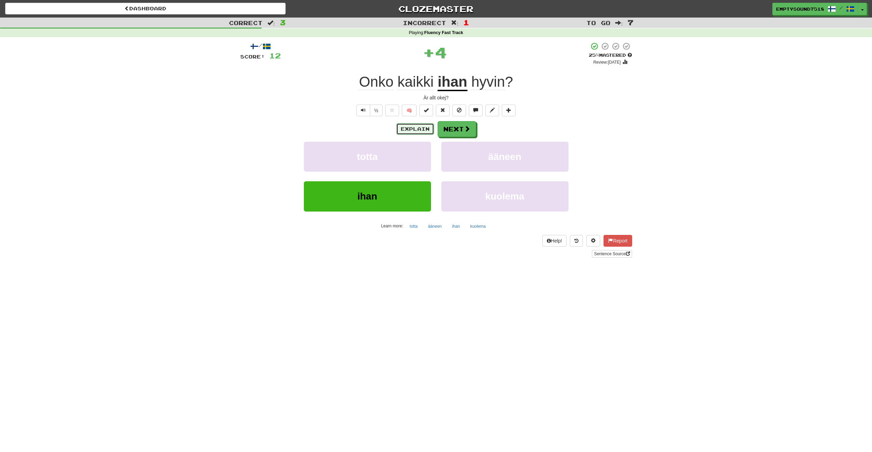
click at [423, 129] on button "Explain" at bounding box center [415, 129] width 38 height 12
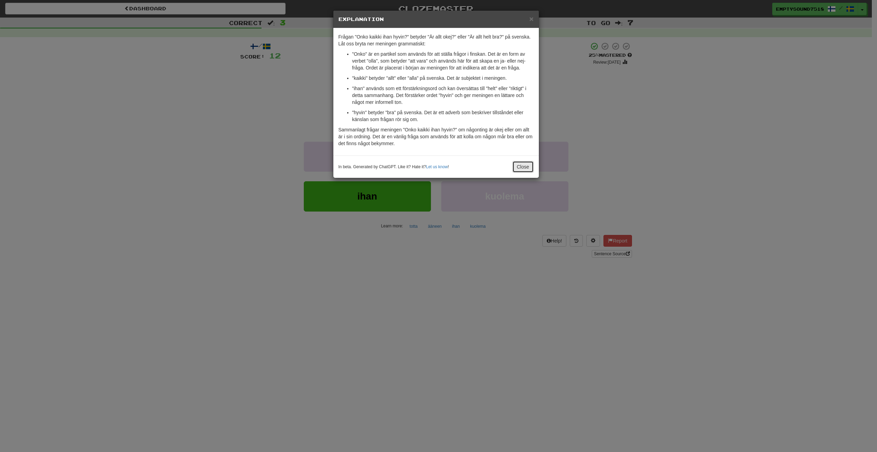
click at [516, 163] on button "Close" at bounding box center [523, 167] width 21 height 12
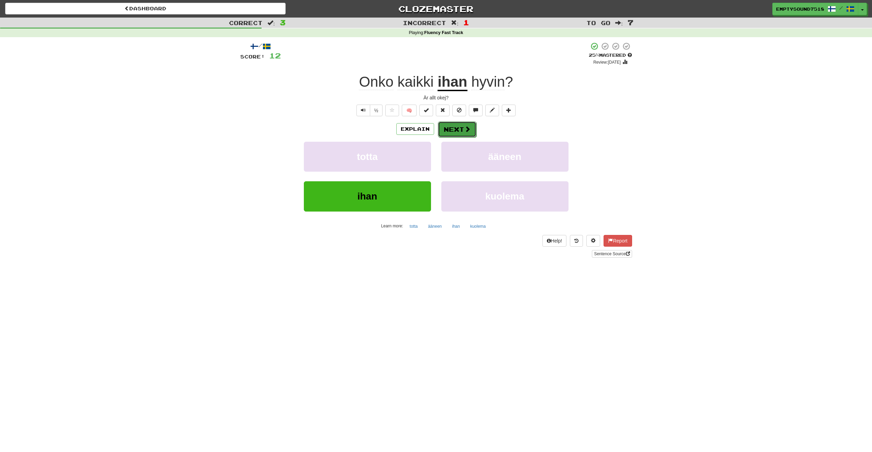
click at [463, 130] on button "Next" at bounding box center [457, 129] width 39 height 16
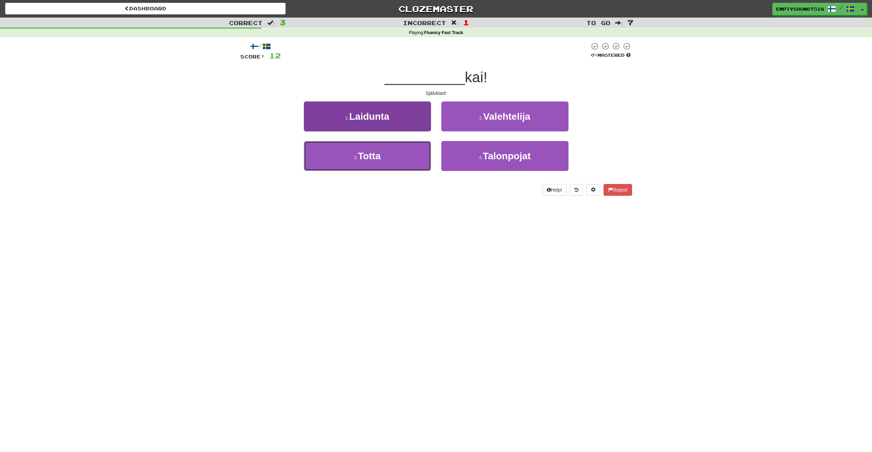
click at [416, 153] on button "3 . Totta" at bounding box center [367, 156] width 127 height 30
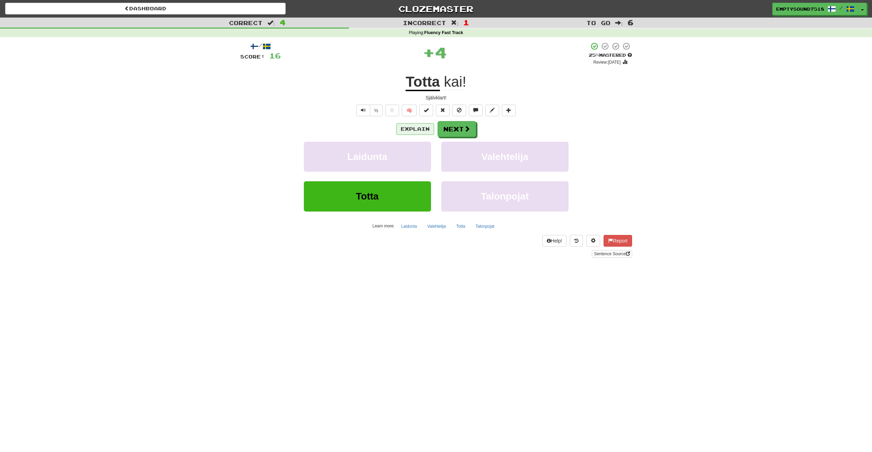
click at [423, 123] on div "Explain Next" at bounding box center [436, 129] width 392 height 16
click at [422, 129] on button "Explain" at bounding box center [415, 129] width 38 height 12
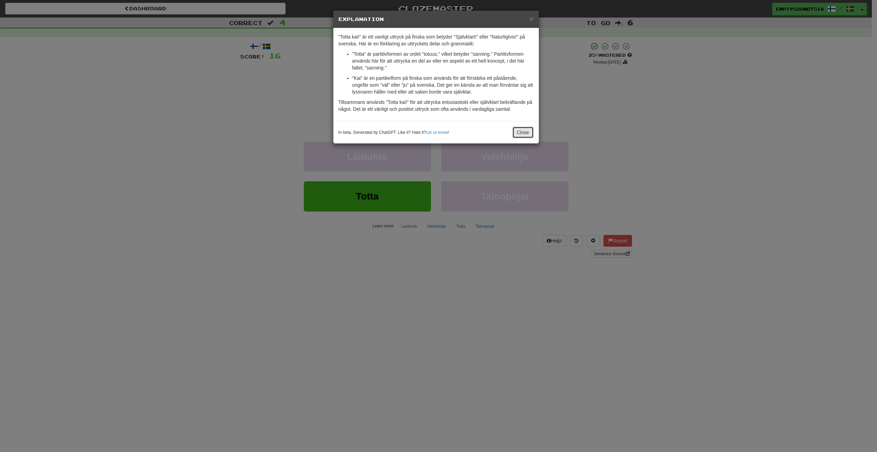
click at [516, 132] on button "Close" at bounding box center [523, 133] width 21 height 12
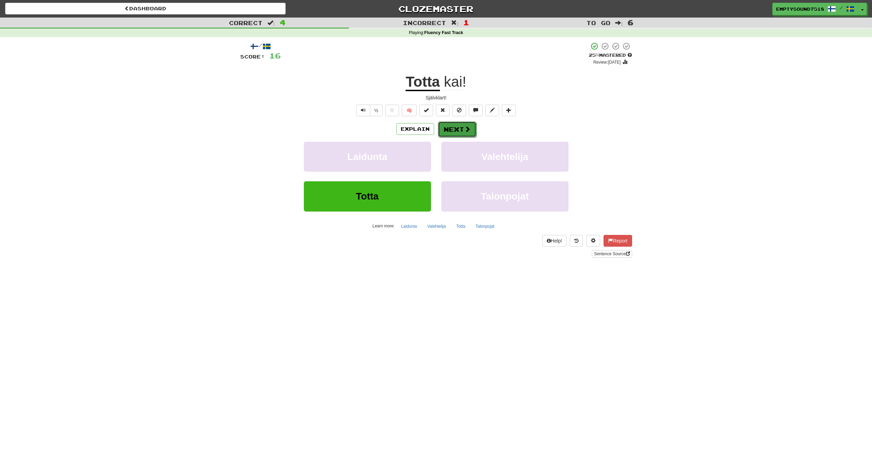
click at [461, 126] on button "Next" at bounding box center [457, 129] width 39 height 16
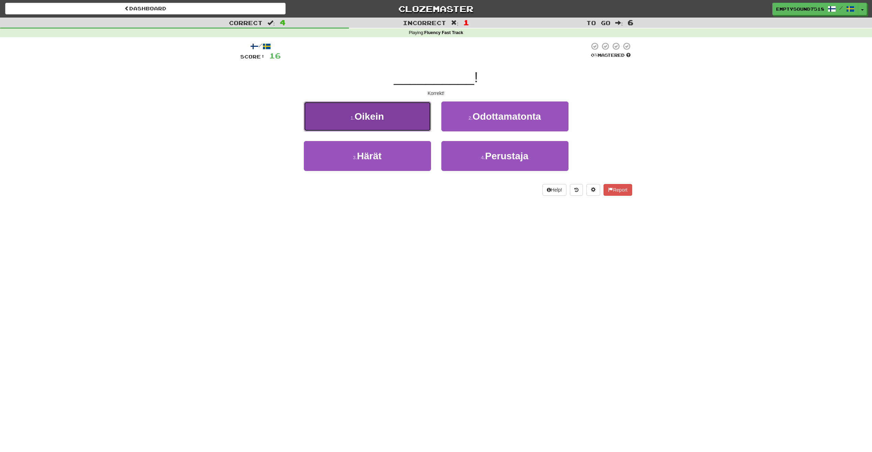
click at [408, 118] on button "1 . Oikein" at bounding box center [367, 116] width 127 height 30
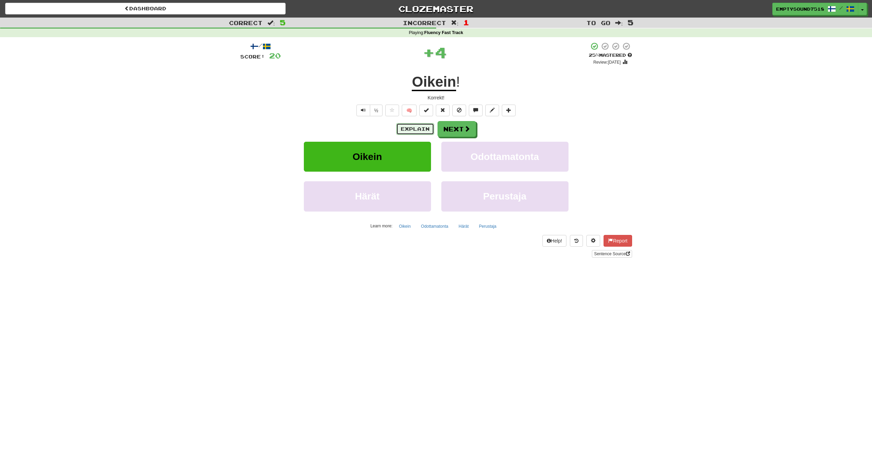
click at [413, 130] on button "Explain" at bounding box center [415, 129] width 38 height 12
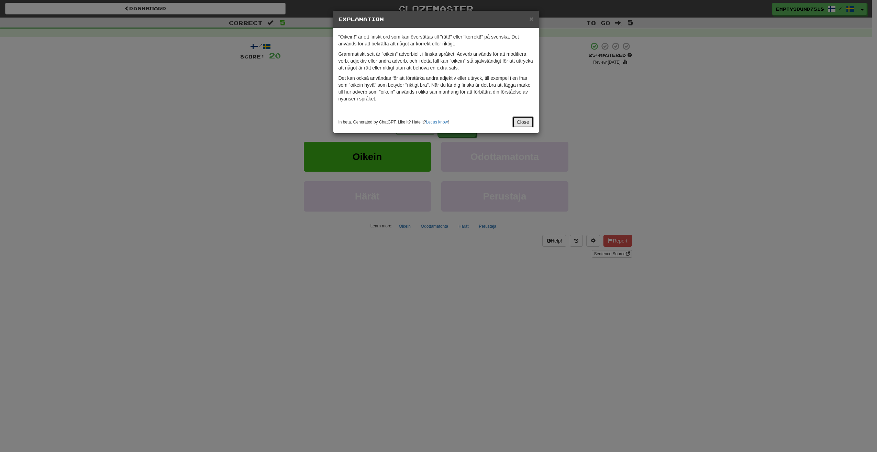
click at [522, 122] on button "Close" at bounding box center [523, 122] width 21 height 12
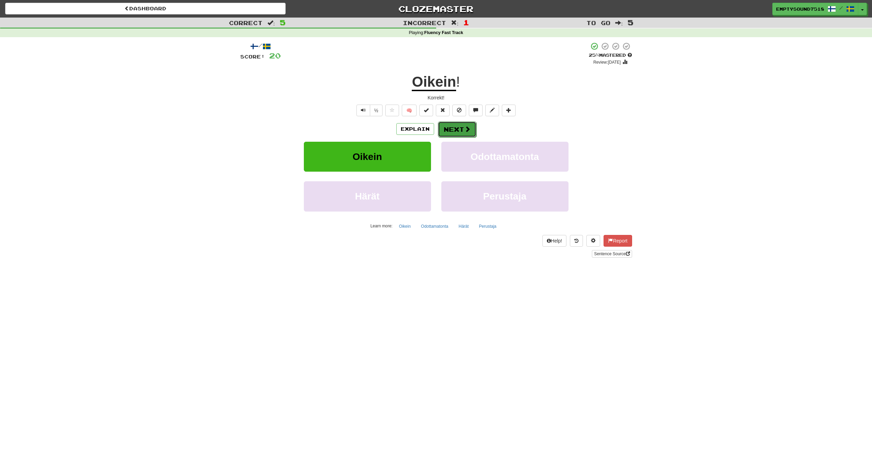
click at [464, 130] on span at bounding box center [467, 129] width 6 height 6
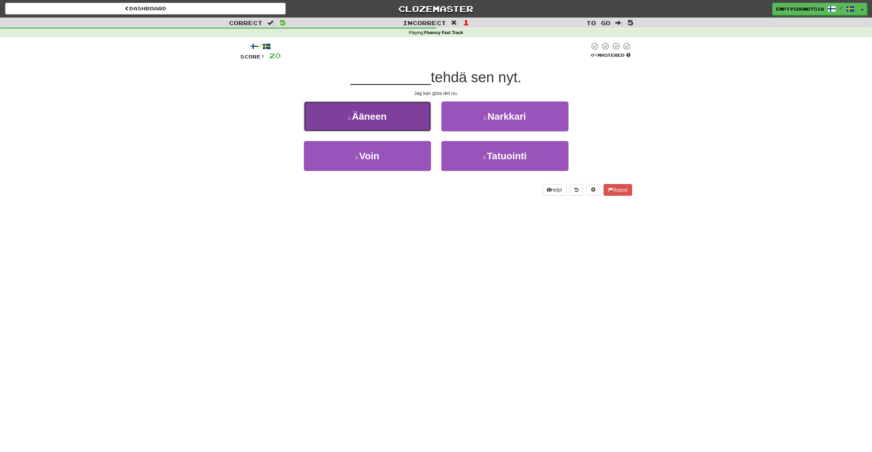
click at [405, 119] on button "1 . Ääneen" at bounding box center [367, 116] width 127 height 30
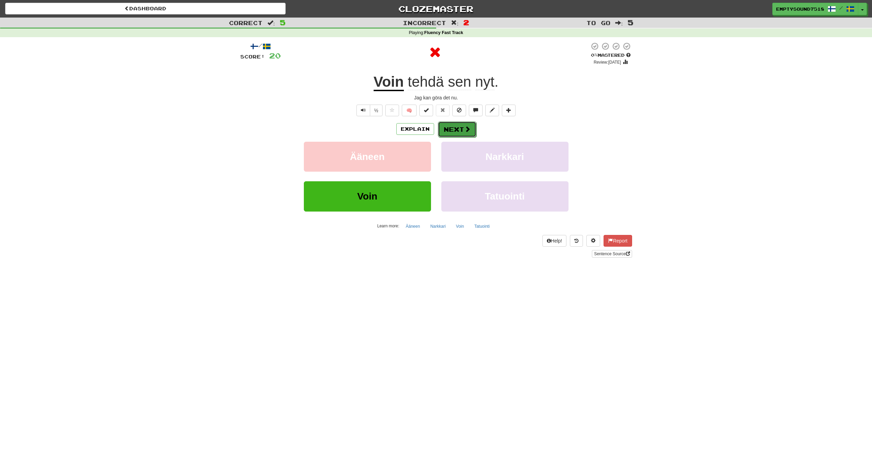
click at [456, 128] on button "Next" at bounding box center [457, 129] width 39 height 16
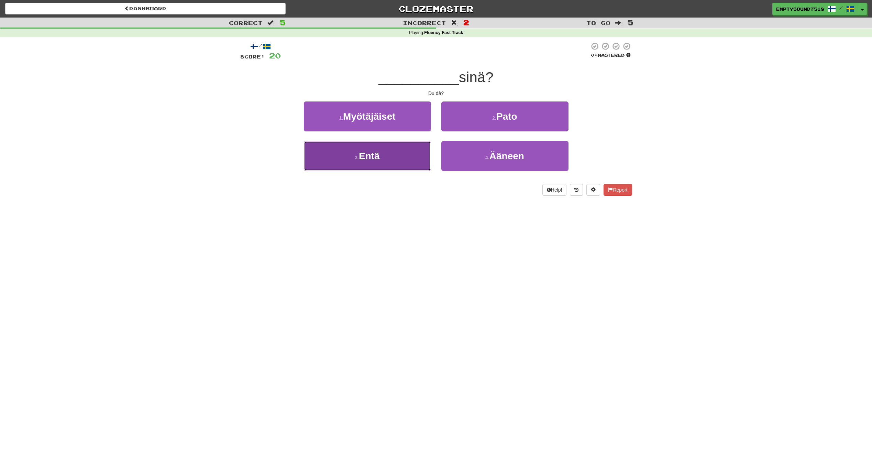
click at [413, 149] on button "3 . Entä" at bounding box center [367, 156] width 127 height 30
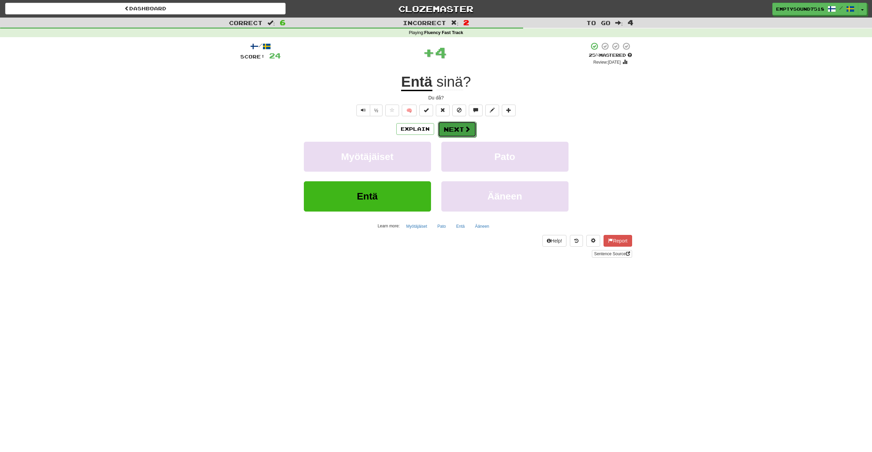
click at [464, 130] on span at bounding box center [467, 129] width 6 height 6
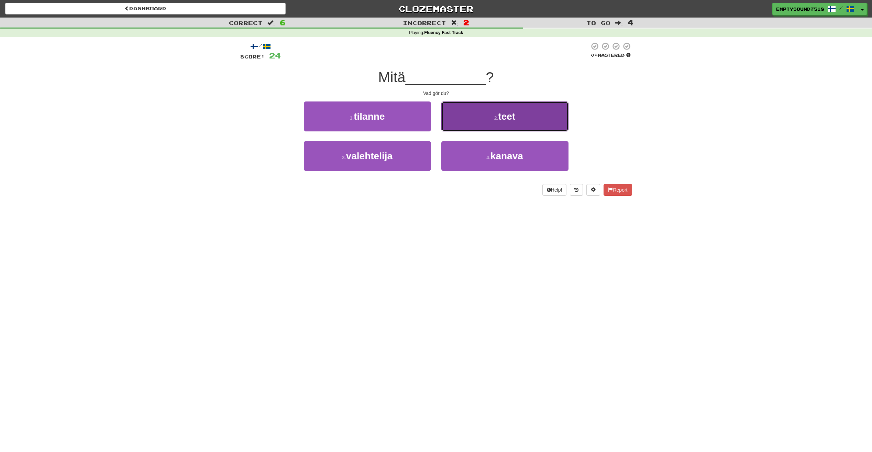
click at [483, 127] on button "2 . teet" at bounding box center [504, 116] width 127 height 30
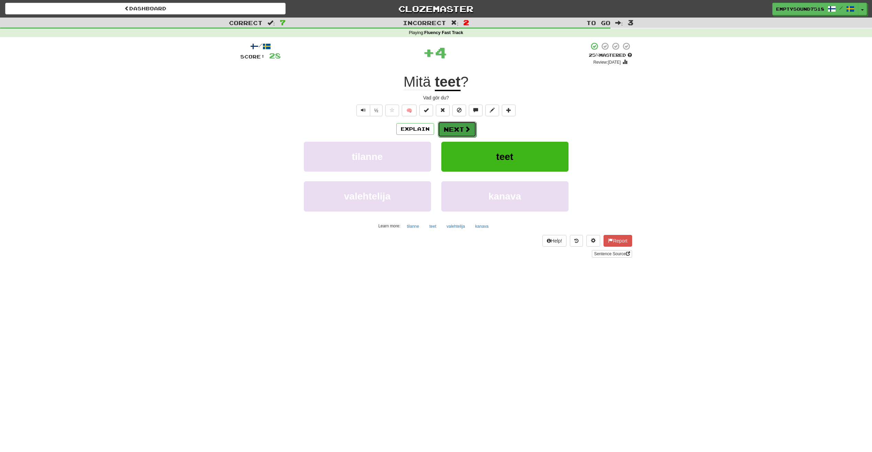
click at [454, 131] on button "Next" at bounding box center [457, 129] width 39 height 16
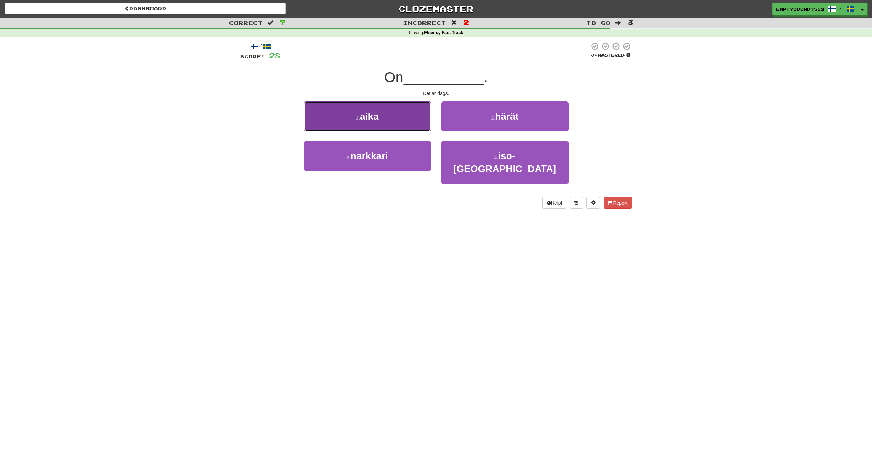
click at [427, 127] on button "1 . aika" at bounding box center [367, 116] width 127 height 30
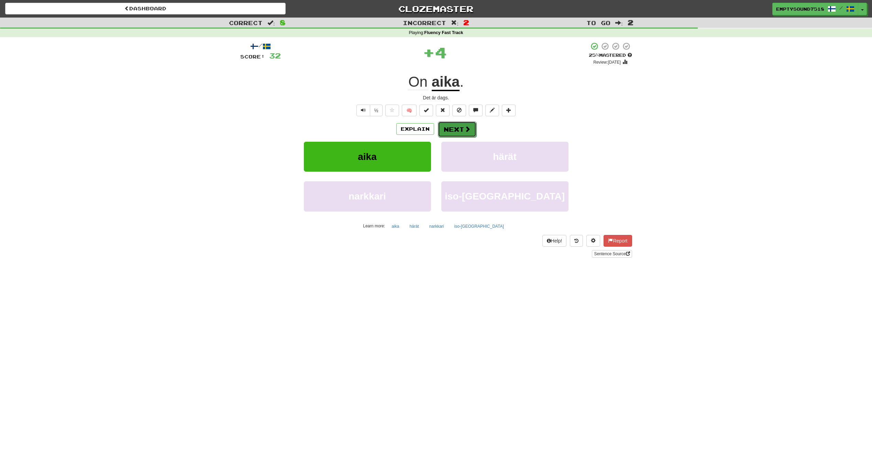
click at [463, 125] on button "Next" at bounding box center [457, 129] width 39 height 16
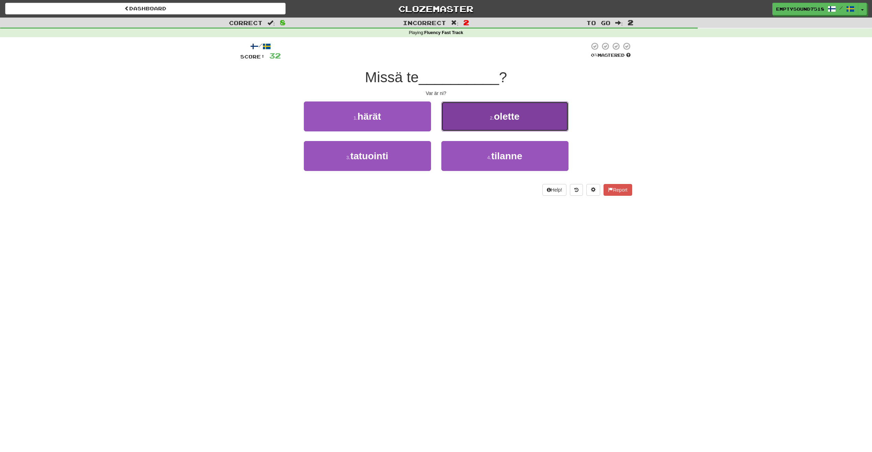
click at [473, 124] on button "2 . olette" at bounding box center [504, 116] width 127 height 30
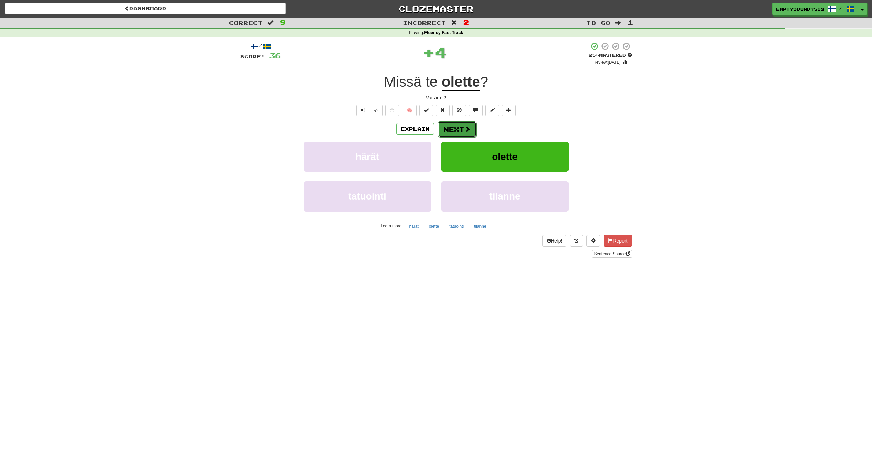
click at [462, 129] on button "Next" at bounding box center [457, 129] width 39 height 16
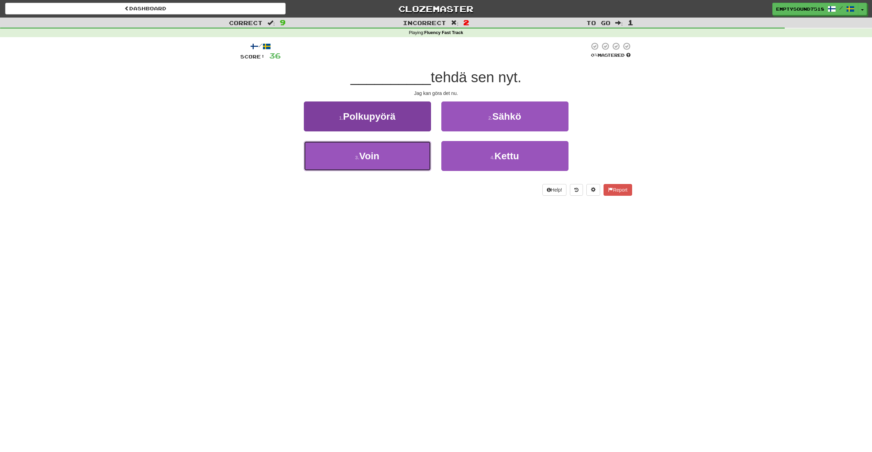
click at [402, 145] on button "3 . Voin" at bounding box center [367, 156] width 127 height 30
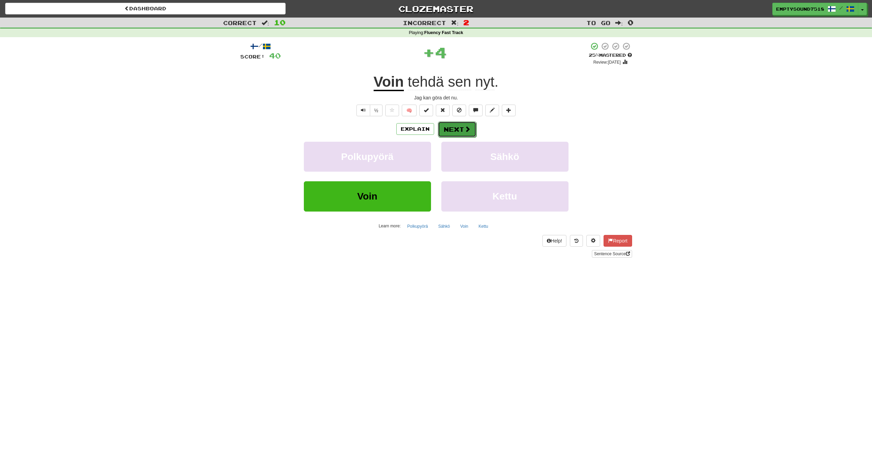
click at [464, 128] on span at bounding box center [467, 129] width 6 height 6
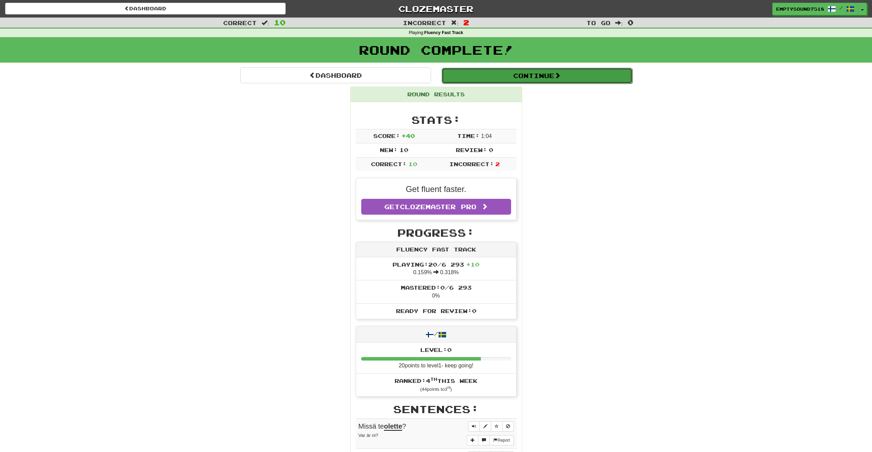
click at [474, 78] on button "Continue" at bounding box center [537, 76] width 191 height 16
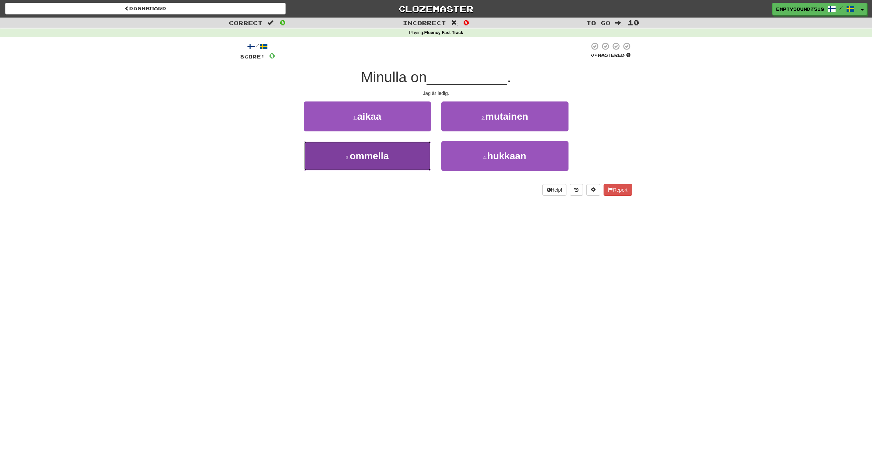
click at [413, 143] on button "3 . ommella" at bounding box center [367, 156] width 127 height 30
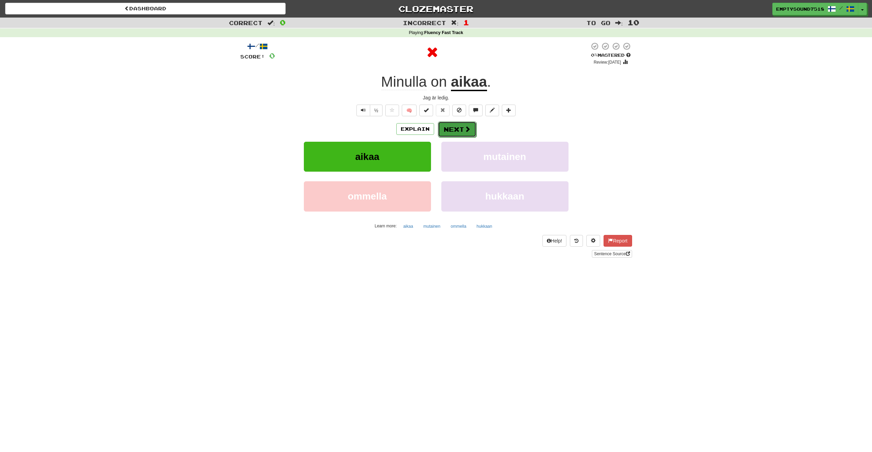
click at [458, 130] on button "Next" at bounding box center [457, 129] width 39 height 16
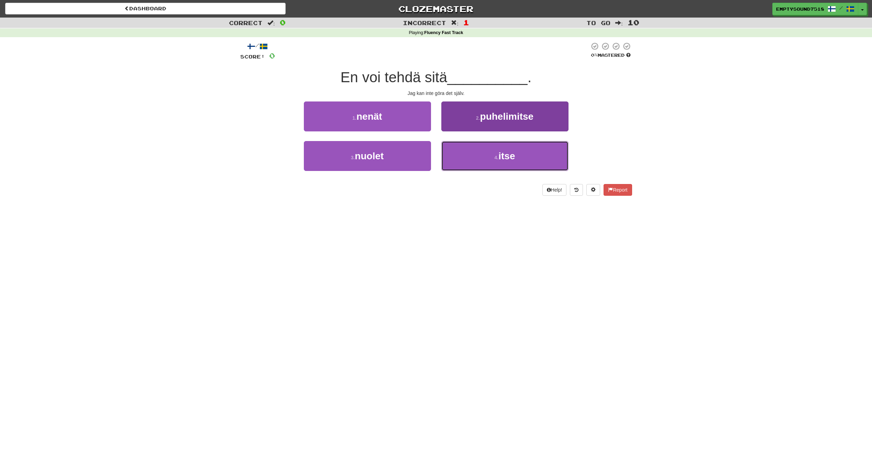
click at [484, 157] on button "4 . itse" at bounding box center [504, 156] width 127 height 30
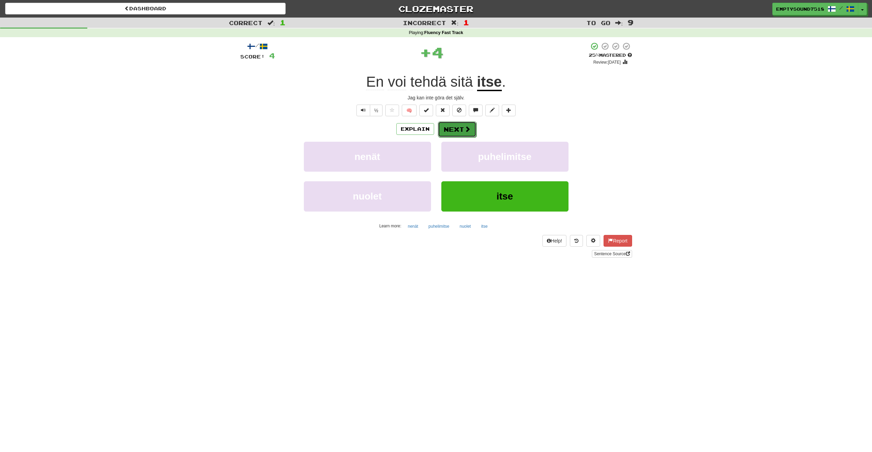
click at [454, 129] on button "Next" at bounding box center [457, 129] width 39 height 16
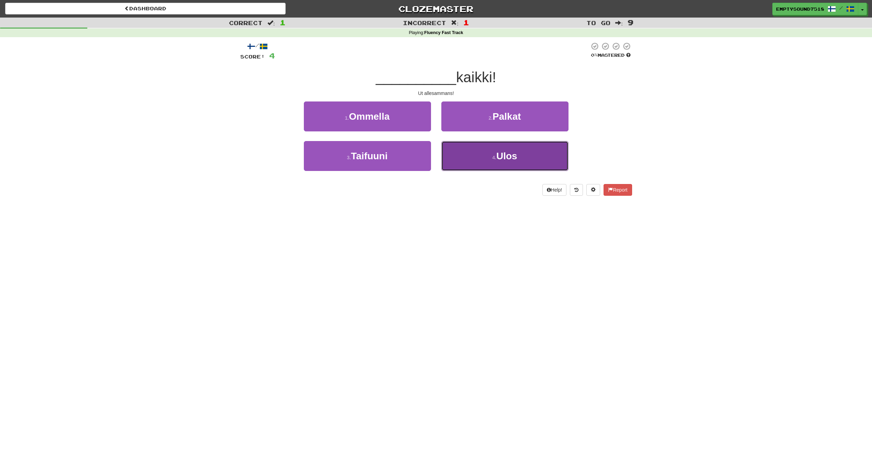
click at [470, 154] on button "4 . Ulos" at bounding box center [504, 156] width 127 height 30
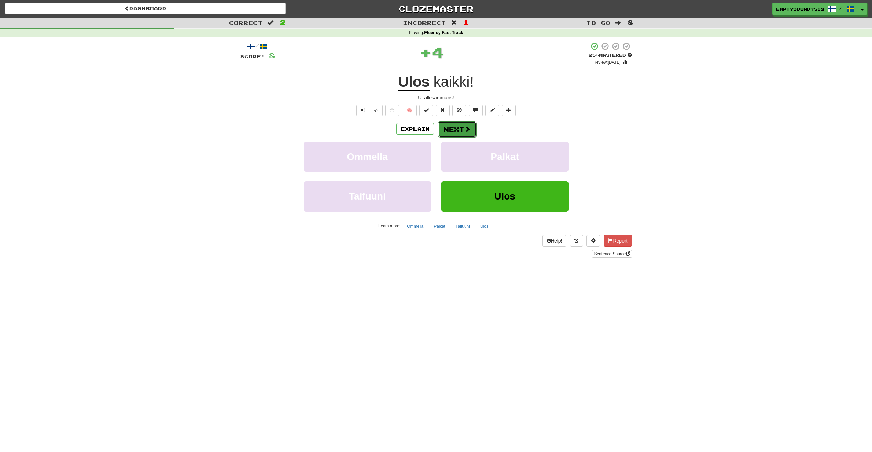
click at [464, 126] on span at bounding box center [467, 129] width 6 height 6
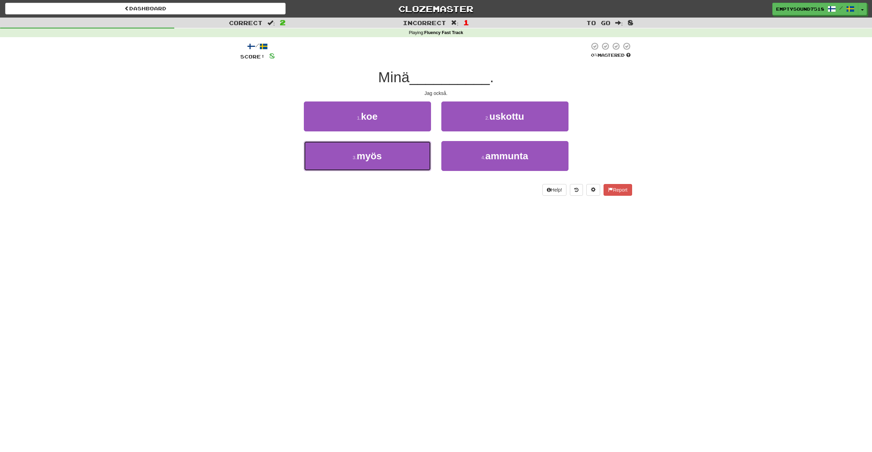
click at [427, 141] on button "3 . myös" at bounding box center [367, 156] width 127 height 30
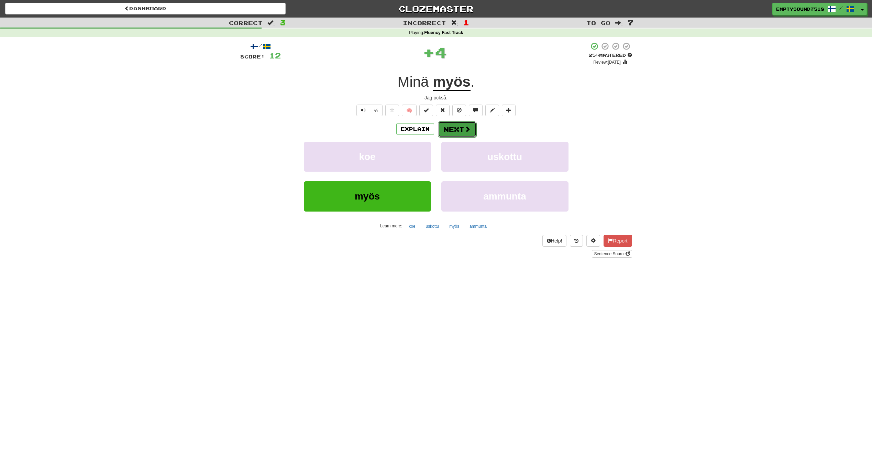
click at [462, 124] on button "Next" at bounding box center [457, 129] width 39 height 16
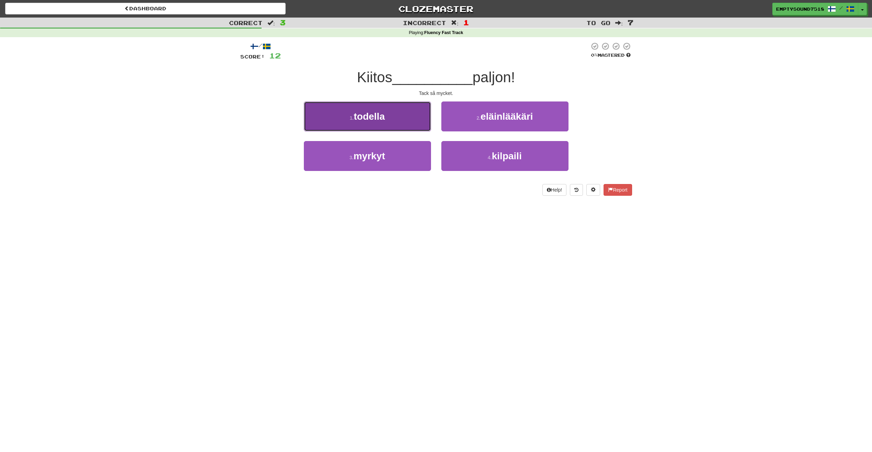
click at [408, 125] on button "1 . todella" at bounding box center [367, 116] width 127 height 30
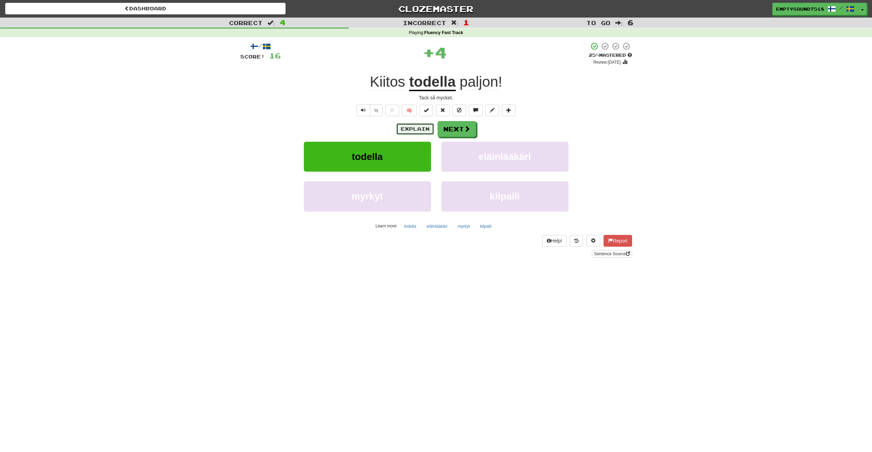
click at [426, 130] on button "Explain" at bounding box center [415, 129] width 38 height 12
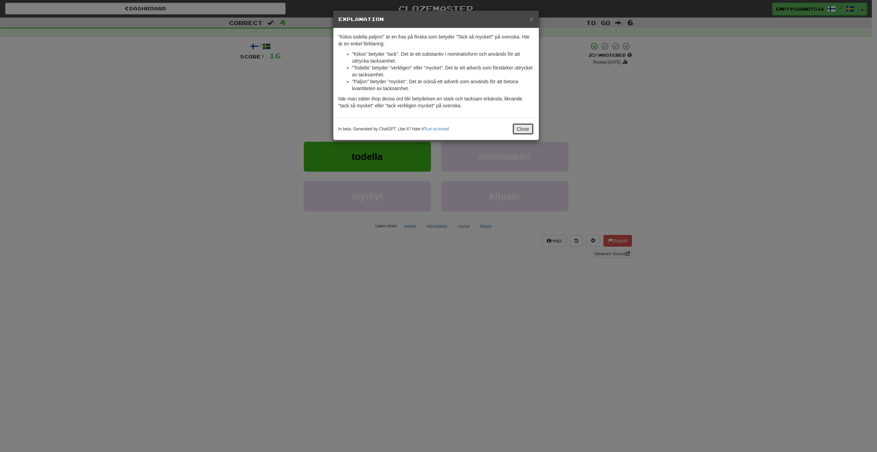
click at [522, 127] on button "Close" at bounding box center [523, 129] width 21 height 12
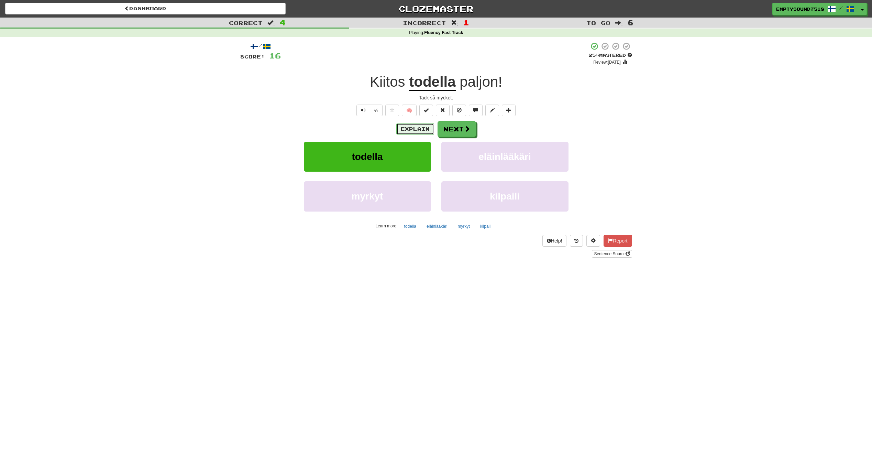
click at [417, 131] on button "Explain" at bounding box center [415, 129] width 38 height 12
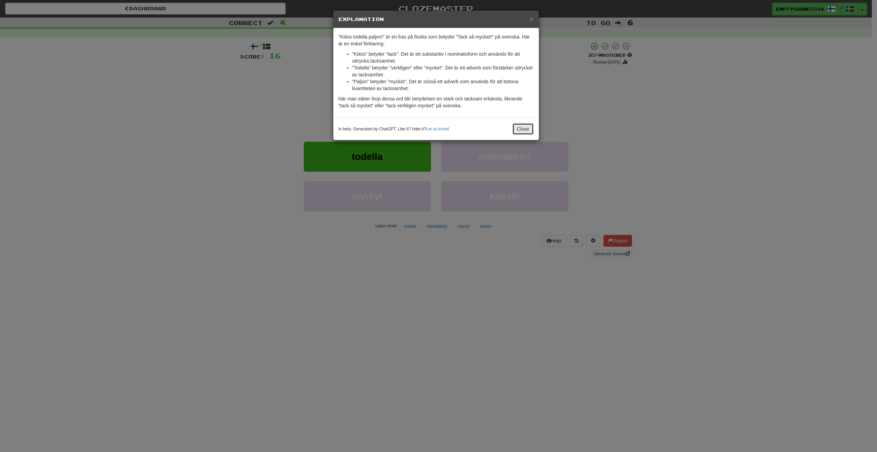
click at [524, 124] on button "Close" at bounding box center [523, 129] width 21 height 12
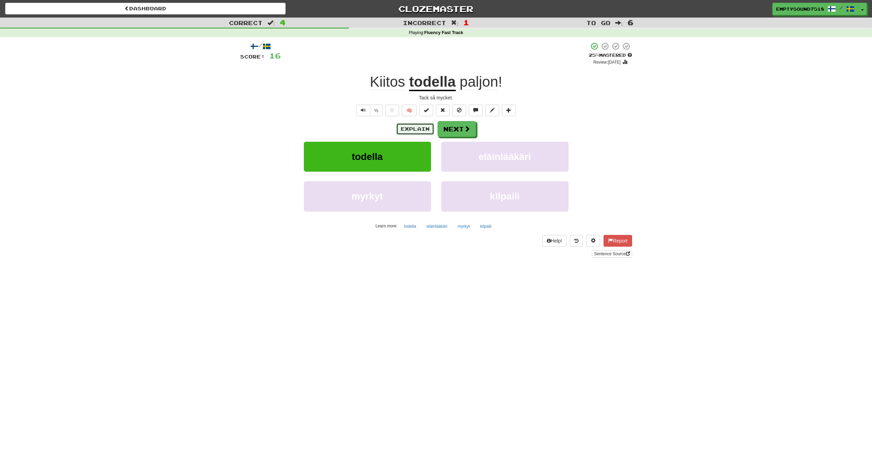
click at [424, 135] on div "Explain Next" at bounding box center [436, 129] width 392 height 16
click at [464, 132] on span at bounding box center [467, 129] width 6 height 6
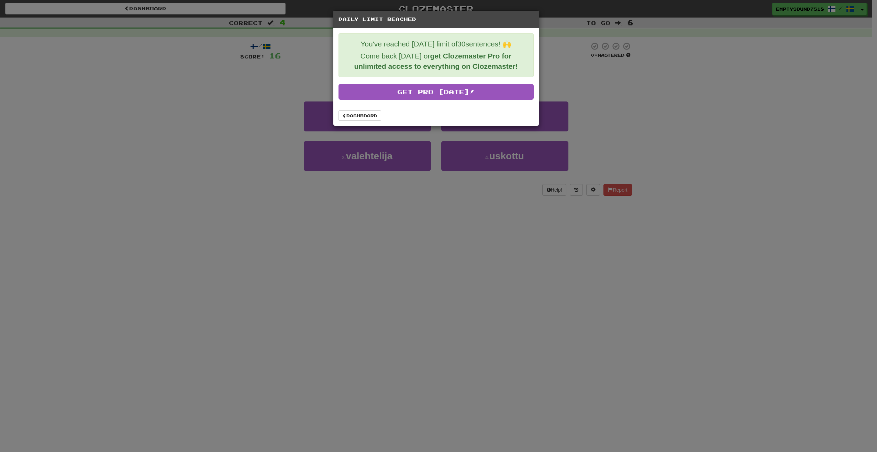
click at [277, 124] on div "Daily Limit Reached You've reached today's limit of 30 sentences! 🙌 Come back t…" at bounding box center [438, 226] width 877 height 452
click at [377, 114] on link "Dashboard" at bounding box center [360, 115] width 43 height 10
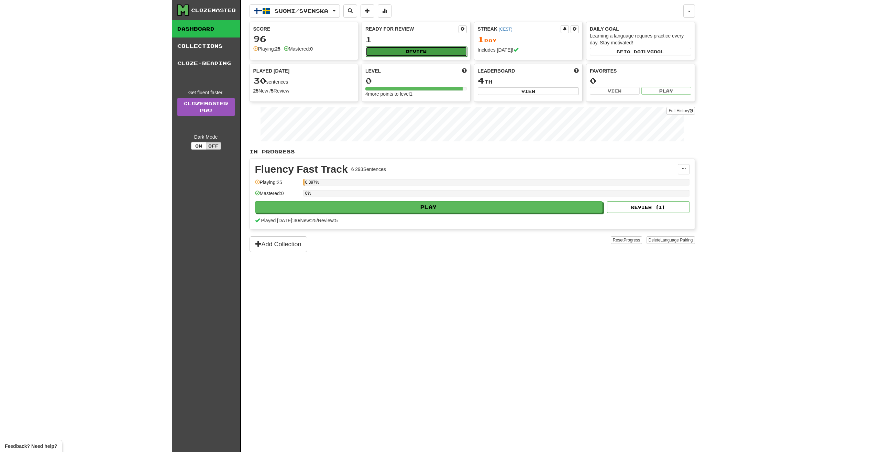
click at [389, 54] on button "Review" at bounding box center [416, 51] width 101 height 10
select select "**"
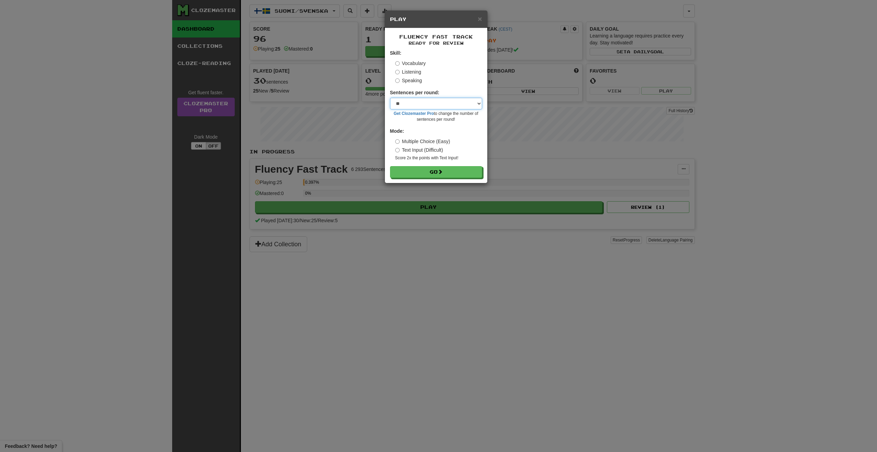
click at [407, 102] on select "* ** ** ** ** ** *** ********" at bounding box center [436, 104] width 92 height 12
click at [425, 104] on select "* ** ** ** ** ** *** ********" at bounding box center [436, 104] width 92 height 12
click at [428, 108] on select "* ** ** ** ** ** *** ********" at bounding box center [436, 104] width 92 height 12
click at [572, 173] on div "× Play Fluency Fast Track Ready for Review Skill: Vocabulary Listening Speaking…" at bounding box center [438, 226] width 877 height 452
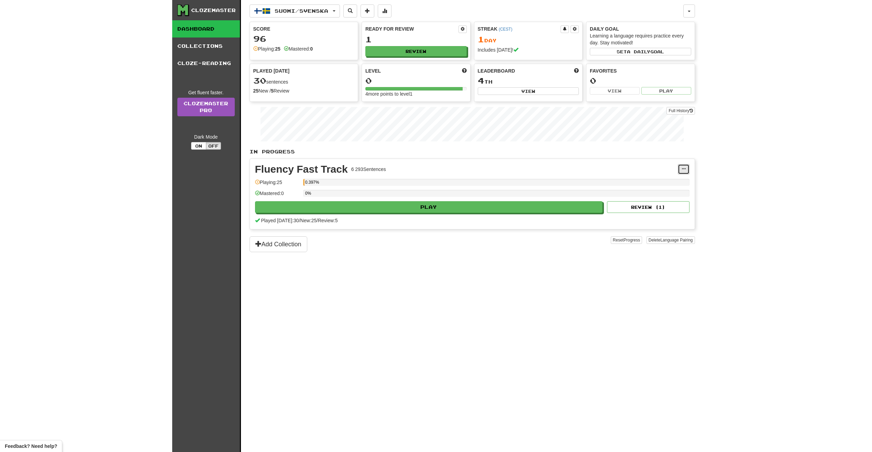
click at [681, 168] on button at bounding box center [684, 169] width 12 height 10
click at [682, 168] on span at bounding box center [684, 169] width 4 height 4
click at [634, 208] on button "Review ( 1 )" at bounding box center [648, 207] width 83 height 12
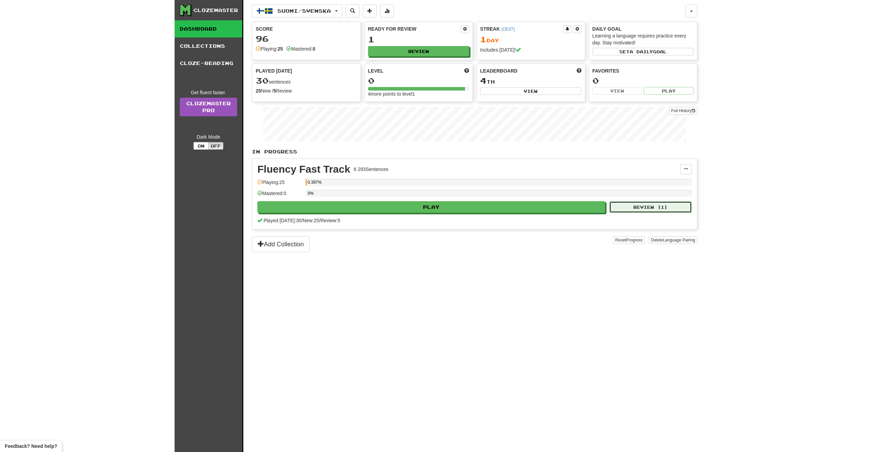
select select "**"
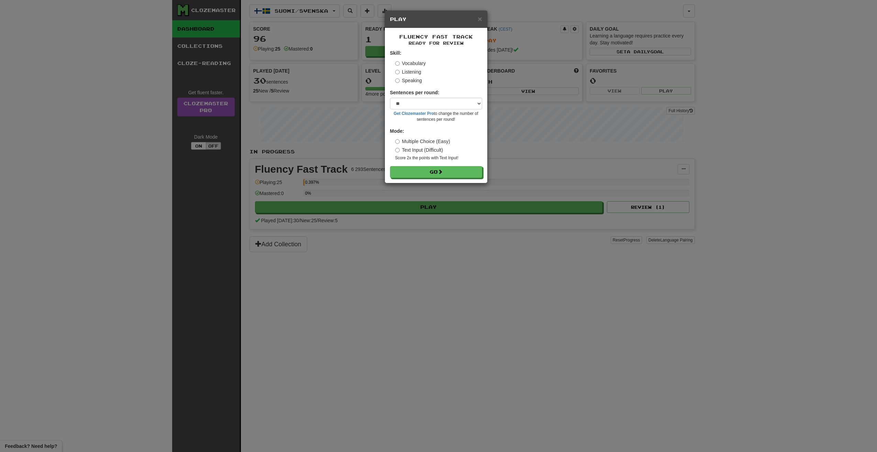
click at [518, 126] on div "× Play Fluency Fast Track Ready for Review Skill: Vocabulary Listening Speaking…" at bounding box center [438, 226] width 877 height 452
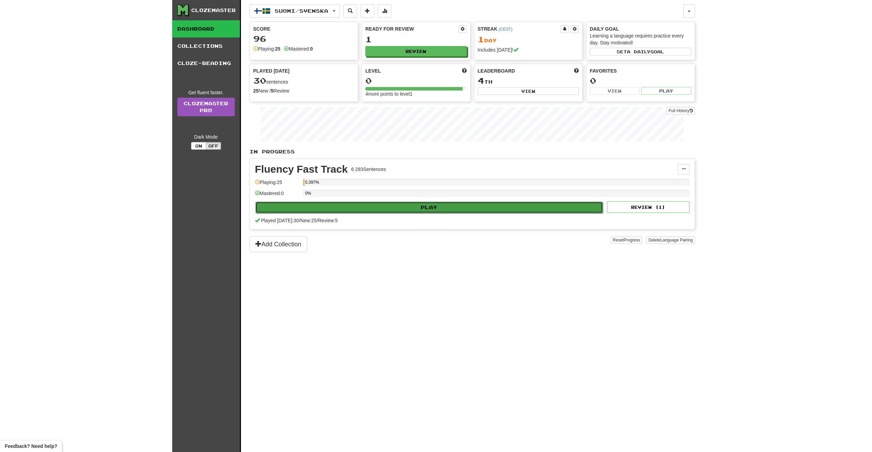
click at [443, 211] on button "Play" at bounding box center [429, 207] width 348 height 12
select select "**"
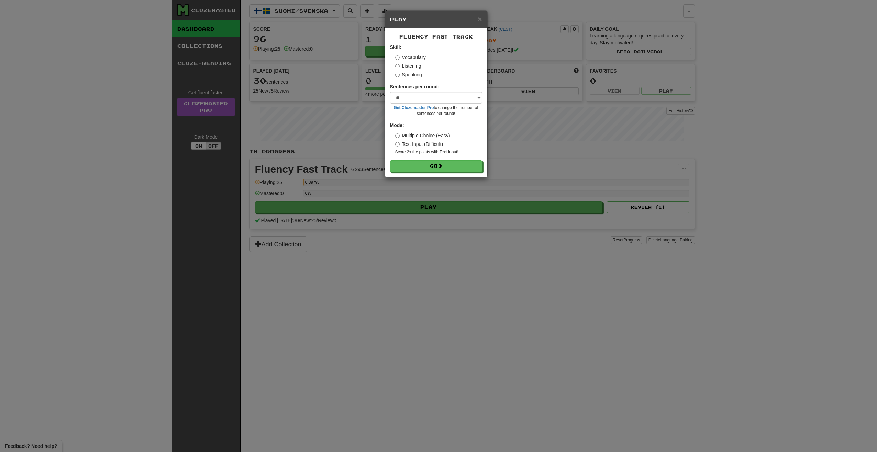
click at [526, 136] on div "× Play Fluency Fast Track Skill: Vocabulary Listening Speaking Sentences per ro…" at bounding box center [438, 226] width 877 height 452
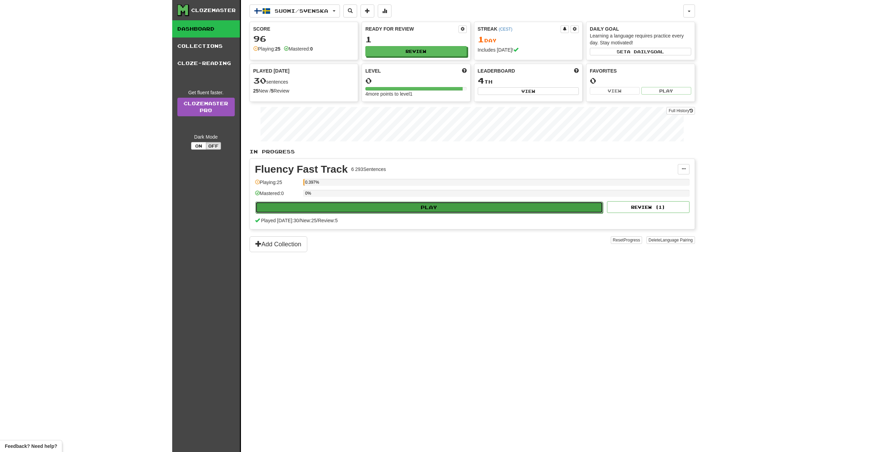
click at [419, 210] on button "Play" at bounding box center [429, 207] width 348 height 12
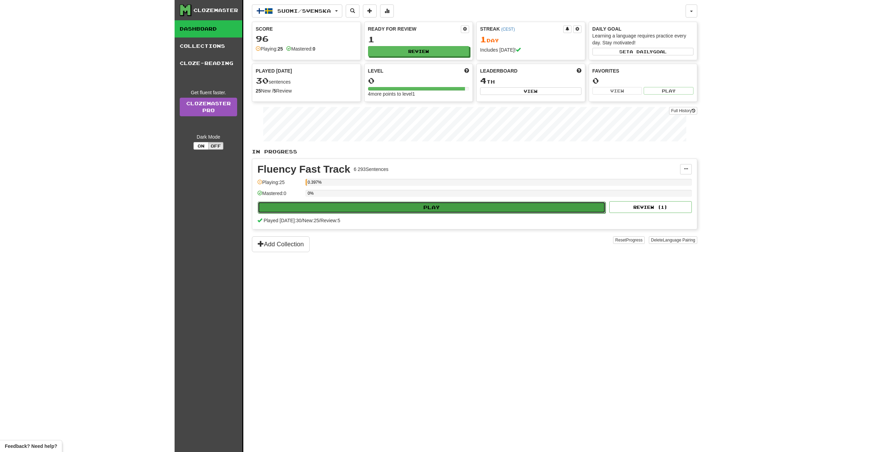
select select "**"
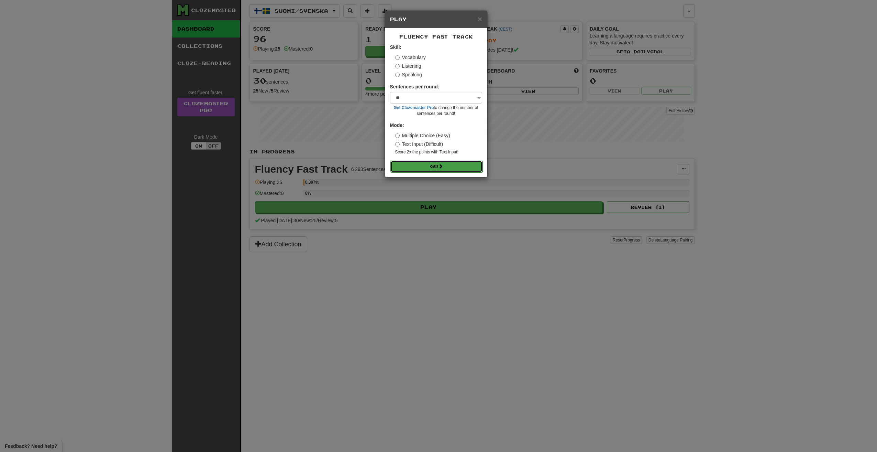
click at [433, 163] on button "Go" at bounding box center [437, 167] width 92 height 12
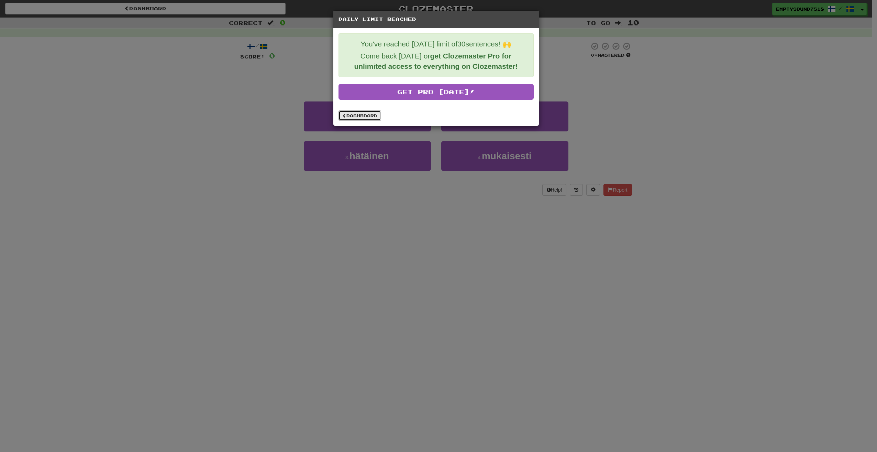
click at [369, 115] on link "Dashboard" at bounding box center [360, 115] width 43 height 10
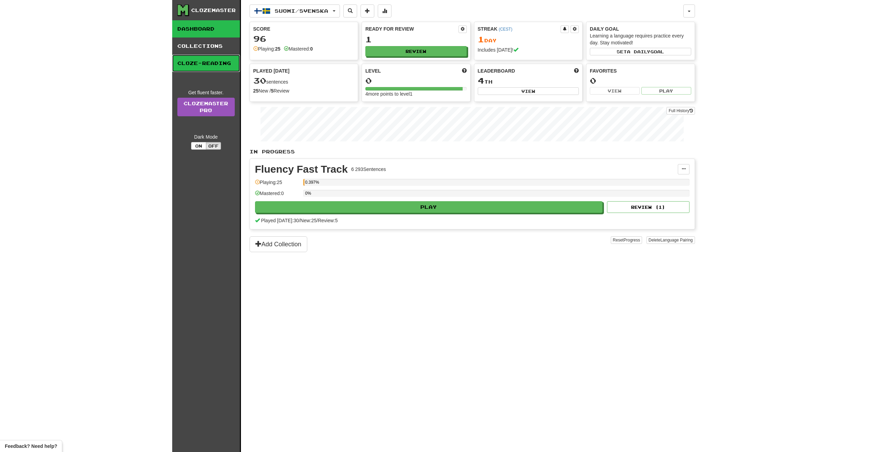
click at [222, 65] on link "Cloze-Reading" at bounding box center [206, 63] width 68 height 17
click at [206, 33] on link "Dashboard" at bounding box center [206, 28] width 68 height 17
click at [211, 31] on link "Dashboard" at bounding box center [206, 28] width 68 height 17
click at [211, 48] on link "Collections" at bounding box center [206, 45] width 68 height 17
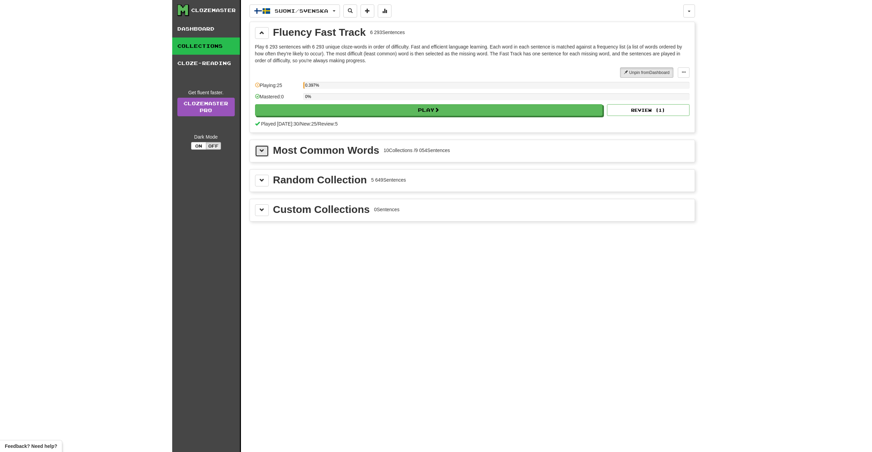
click at [268, 150] on button at bounding box center [262, 151] width 14 height 12
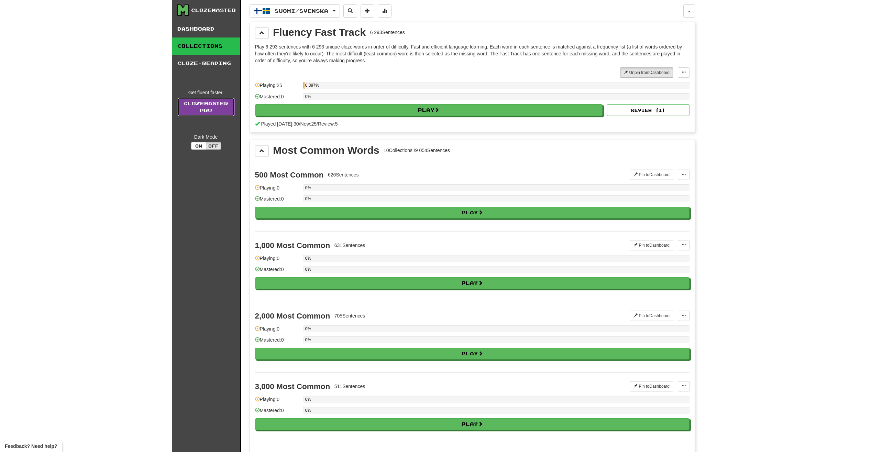
click at [217, 106] on link "Clozemaster Pro" at bounding box center [205, 107] width 57 height 19
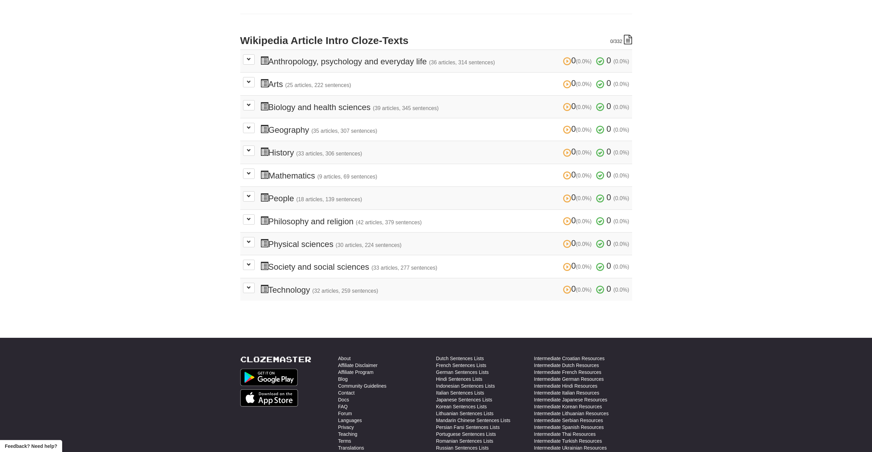
scroll to position [138, 0]
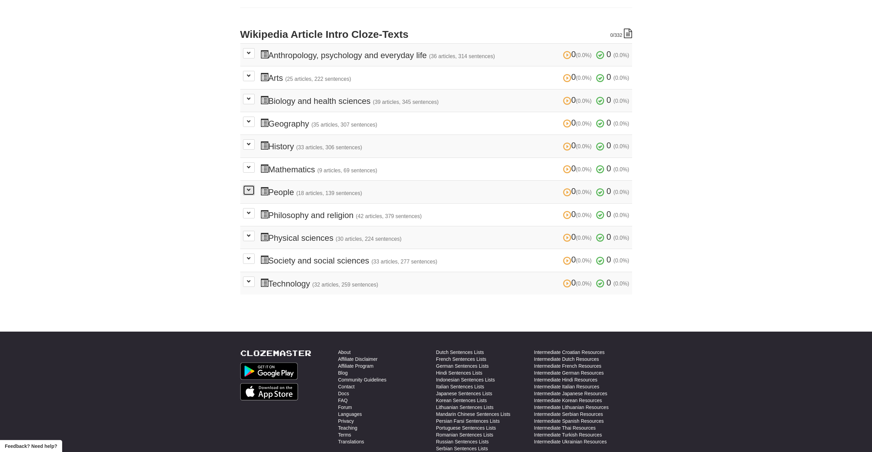
click at [253, 193] on button at bounding box center [249, 190] width 12 height 10
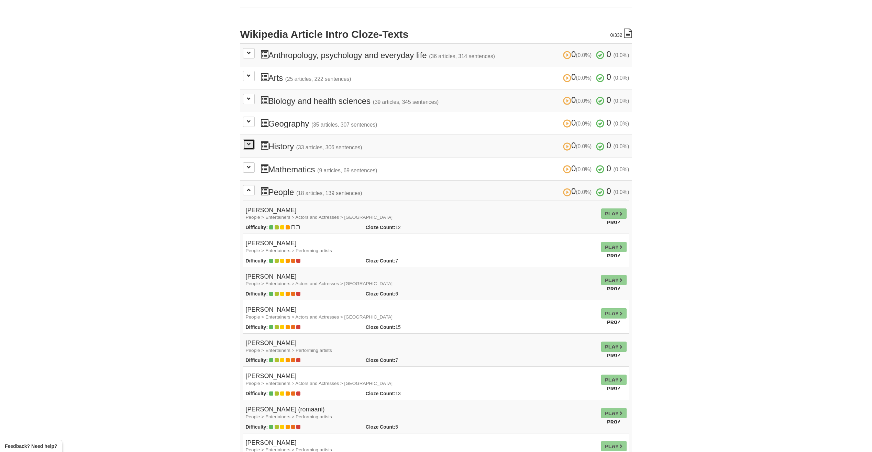
click at [248, 144] on span at bounding box center [249, 144] width 4 height 4
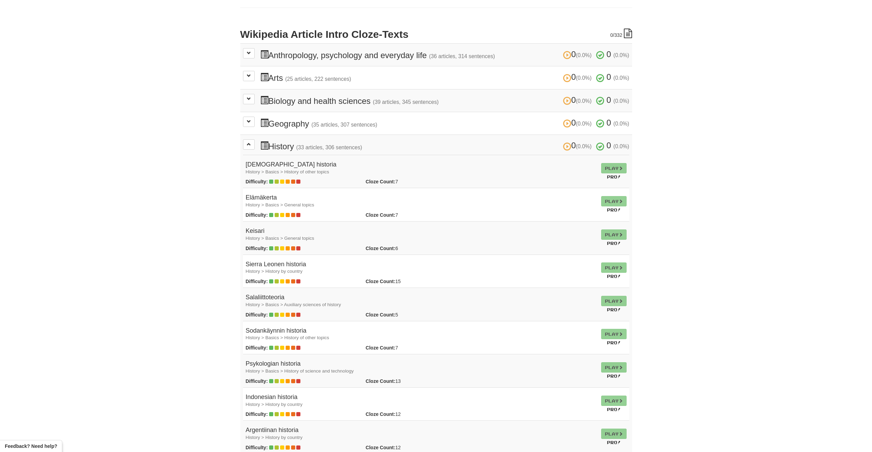
click at [611, 168] on td "Play Pro!" at bounding box center [614, 171] width 31 height 33
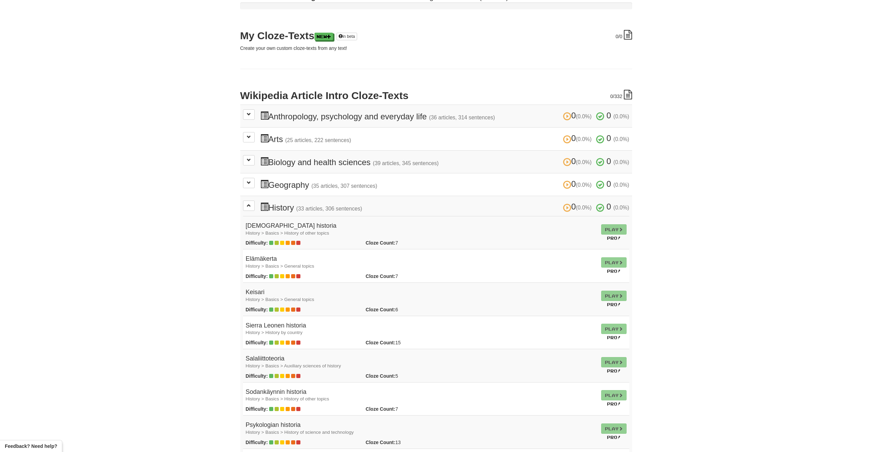
scroll to position [0, 0]
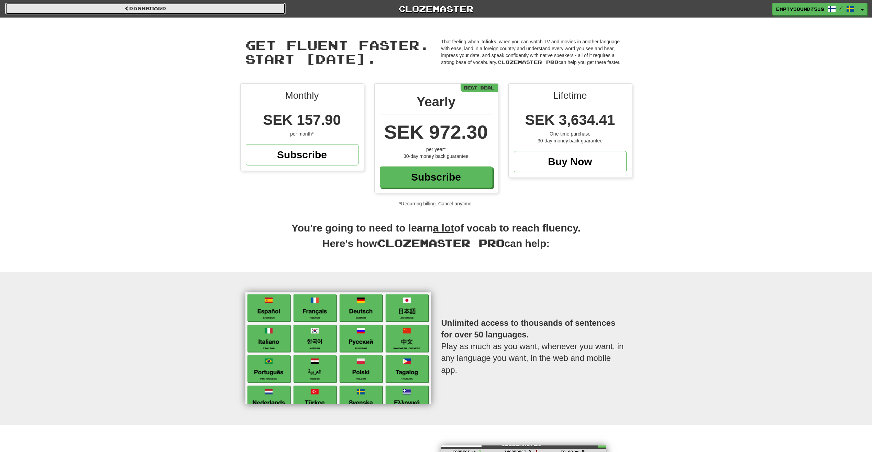
click at [217, 7] on link "Dashboard" at bounding box center [145, 9] width 281 height 12
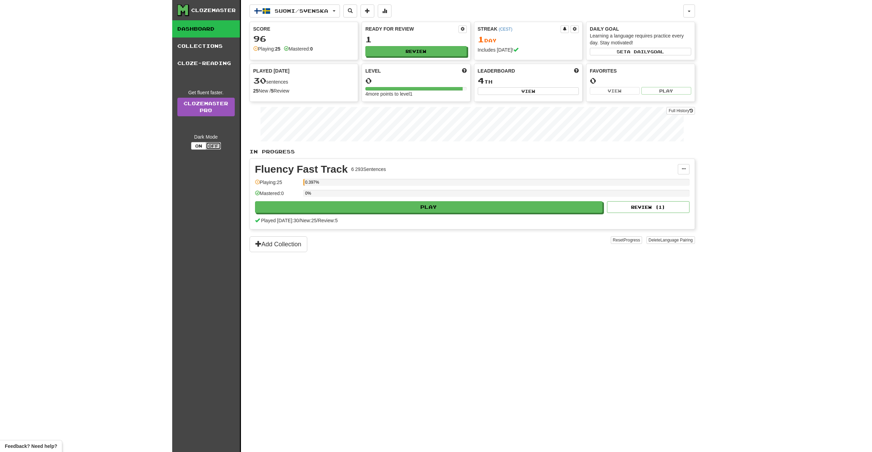
click at [217, 148] on button "Off" at bounding box center [213, 146] width 15 height 8
click at [200, 145] on button "On" at bounding box center [198, 146] width 15 height 8
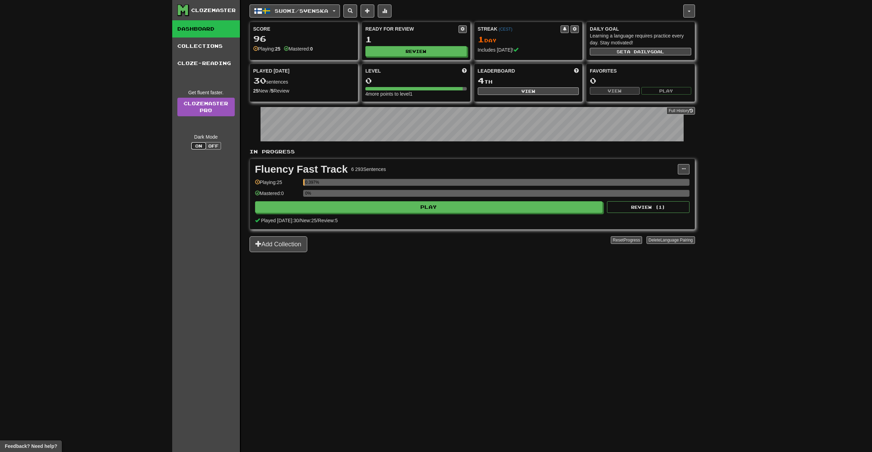
type button "dark"
click at [227, 11] on div "Clozemaster" at bounding box center [213, 10] width 45 height 7
click at [379, 348] on div "Suomi / Svenska Suomi / English Streak: 0 Review: 0 Points [DATE]: 0 Suomi / Sv…" at bounding box center [473, 234] width 446 height 469
click at [392, 11] on button at bounding box center [385, 10] width 14 height 13
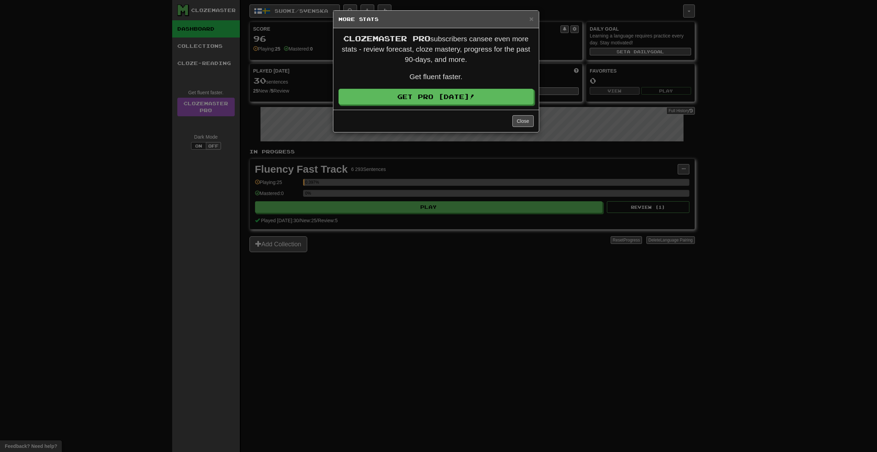
click at [550, 58] on div "× More Stats Clozemaster Pro subscribers can see even more stats - review forec…" at bounding box center [438, 226] width 877 height 452
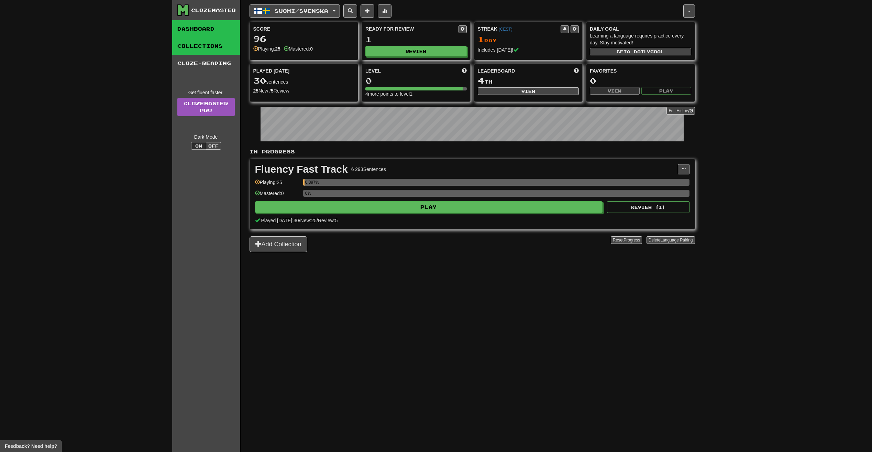
click at [227, 46] on link "Collections" at bounding box center [206, 45] width 68 height 17
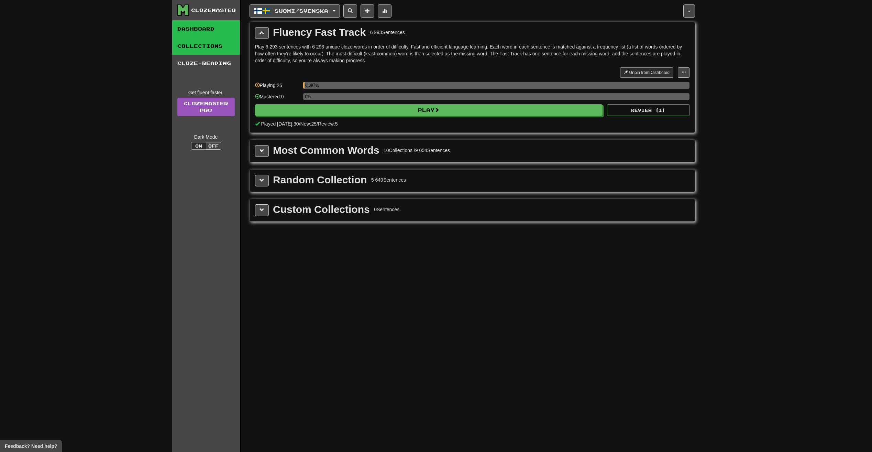
click at [216, 32] on link "Dashboard" at bounding box center [206, 28] width 68 height 17
